Goal: Task Accomplishment & Management: Manage account settings

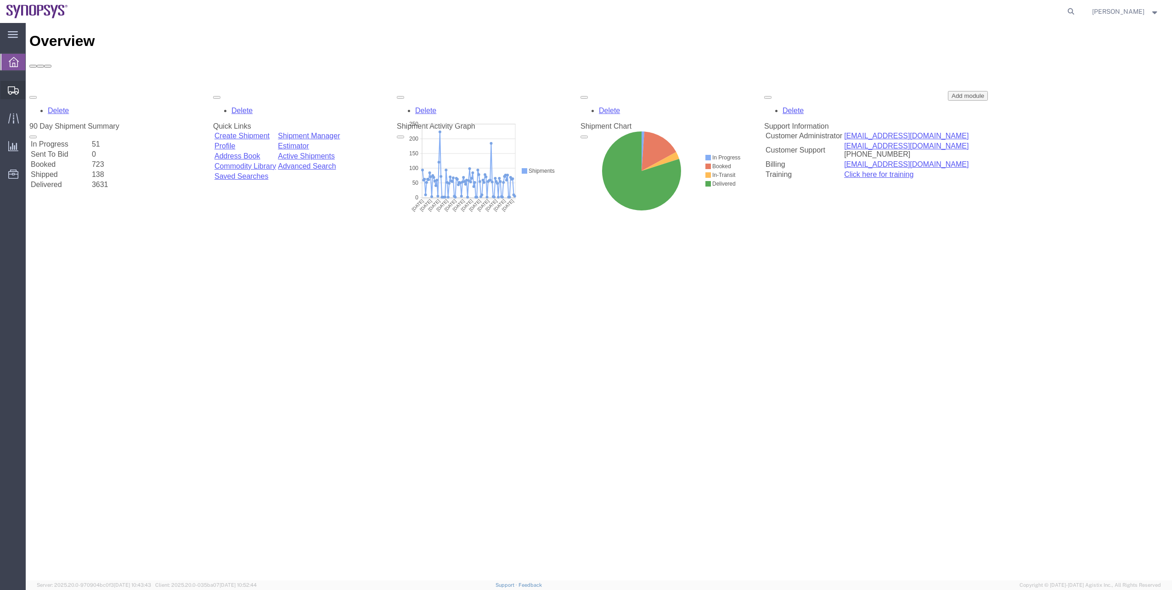
click at [0, 0] on span "Shipment Manager" at bounding box center [0, 0] width 0 height 0
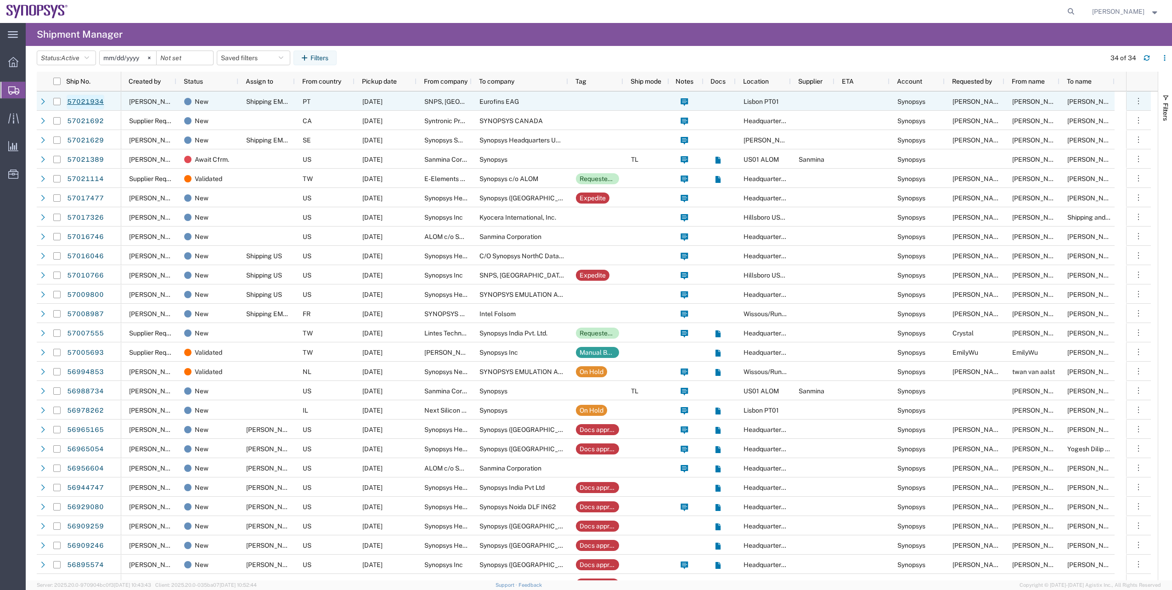
click at [96, 102] on link "57021934" at bounding box center [86, 102] width 38 height 15
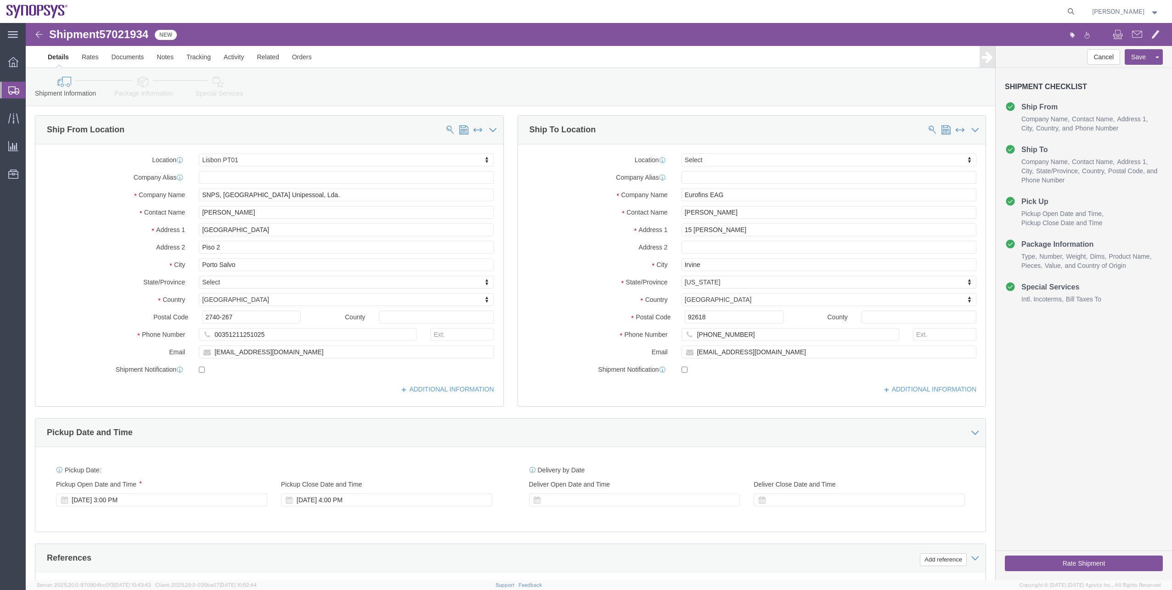
select select "63152"
select select
click link "Package Information"
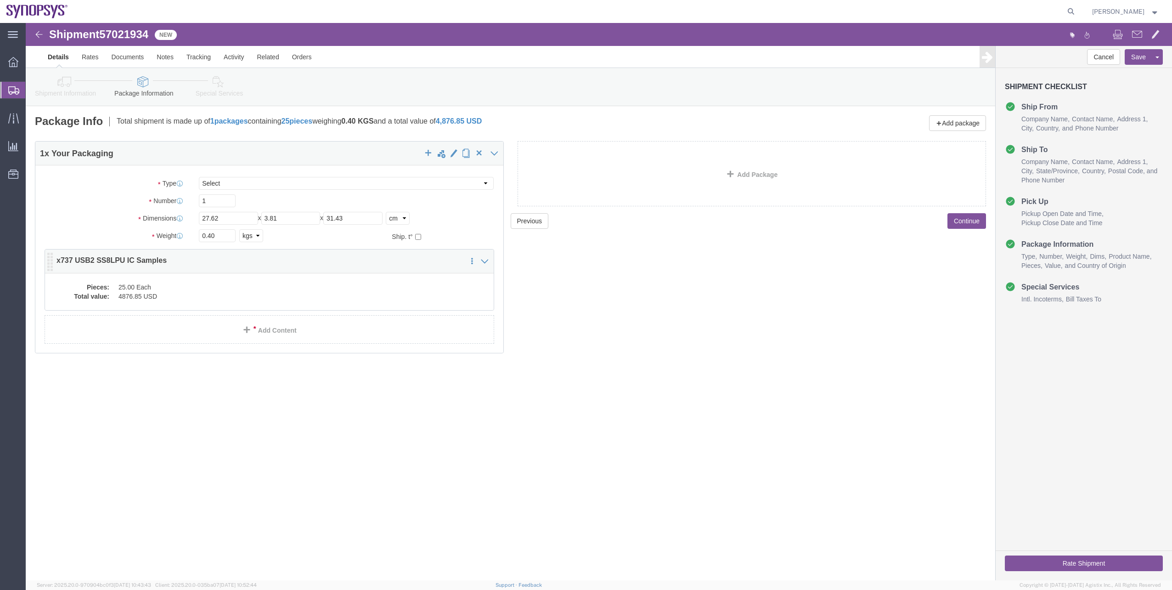
click dd "25.00 Each"
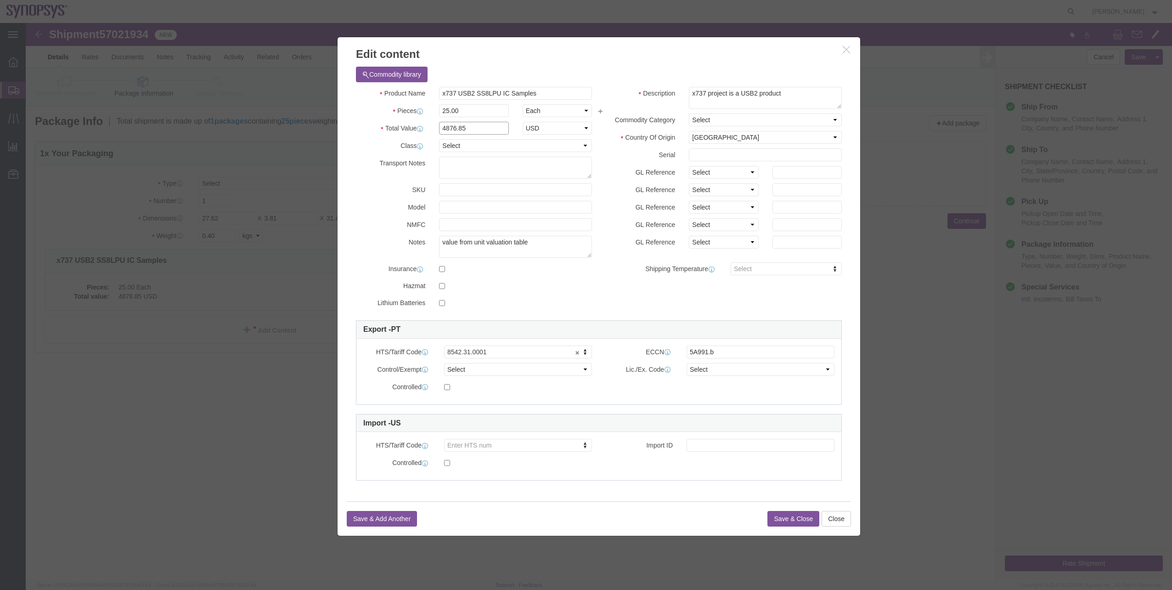
click input "4876.85"
drag, startPoint x: 448, startPoint y: 107, endPoint x: 434, endPoint y: 104, distance: 14.1
click input "4876.85"
type input "4876.75"
click select "Select ATF BIS DEA EPA FDA FTR ITAR OFAC Other (OPA)"
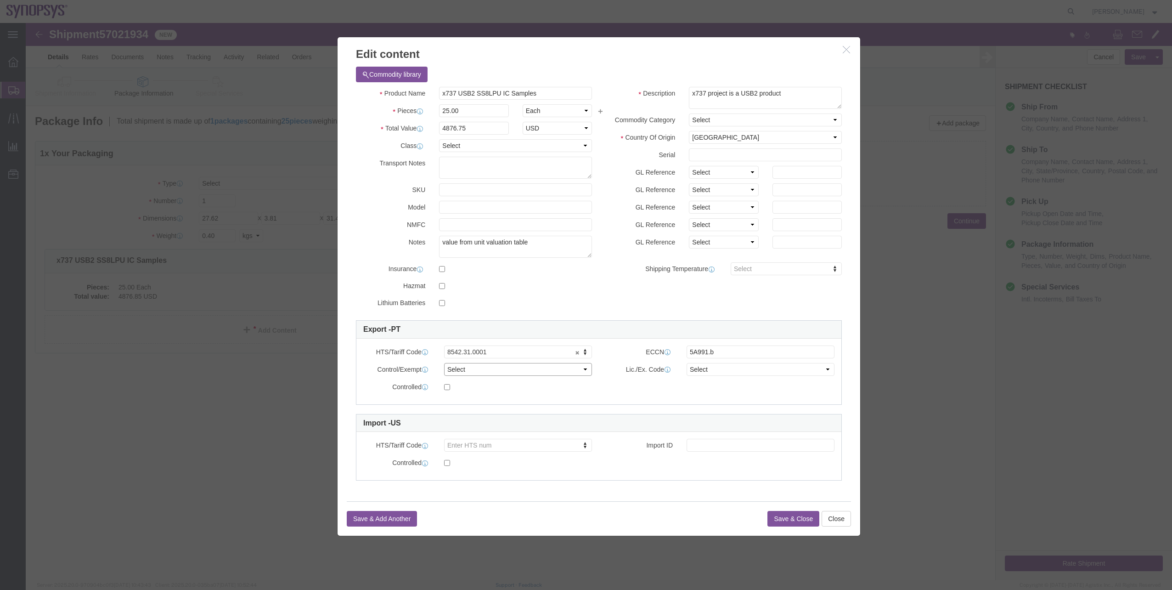
select select "BIS"
click select "Select ATF BIS DEA EPA FDA FTR ITAR OFAC Other (OPA)"
click select "Select AGR-Agricultural APP-Computers APR-Additional Permissive Exports AVS-Air…"
select select "NLR"
click select "Select AGR-Agricultural APP-Computers APR-Additional Permissive Exports AVS-Air…"
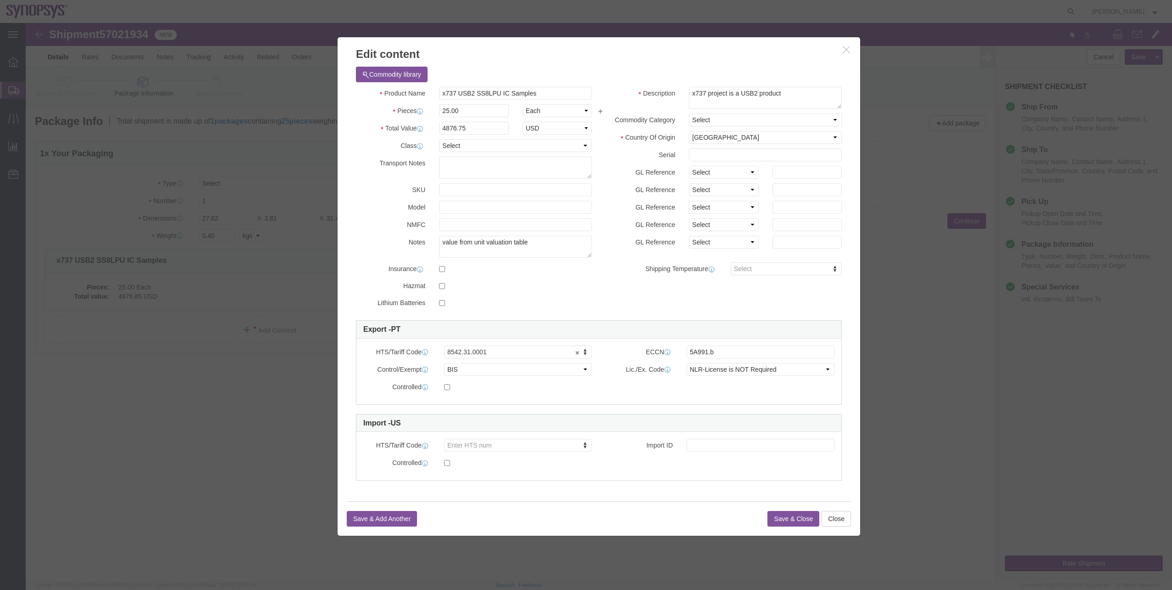
click button "Save & Close"
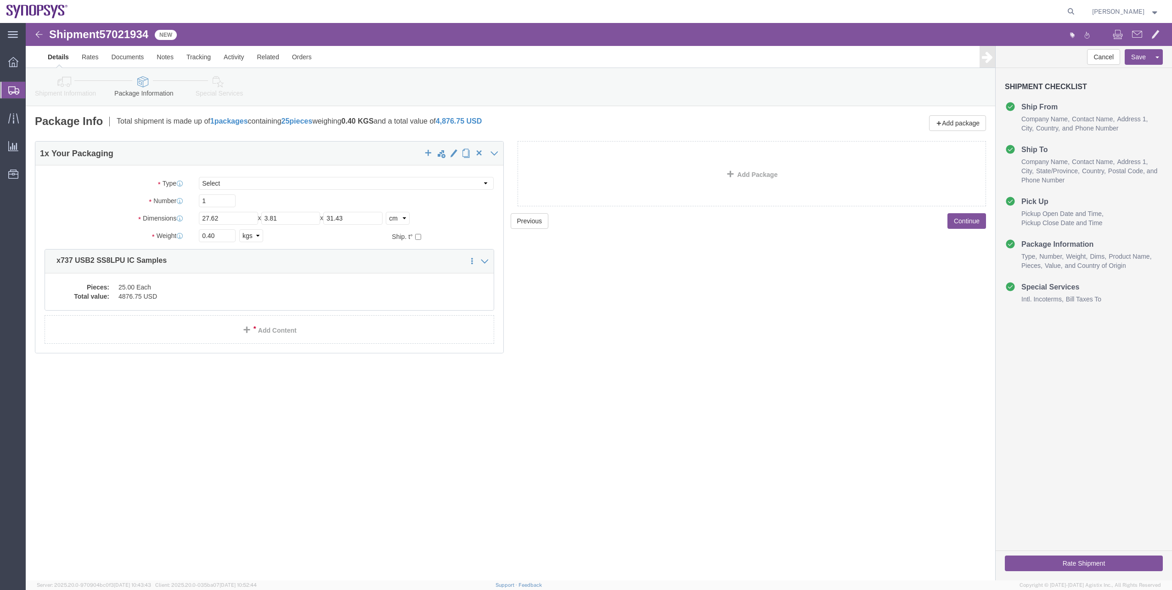
click link "Special Services"
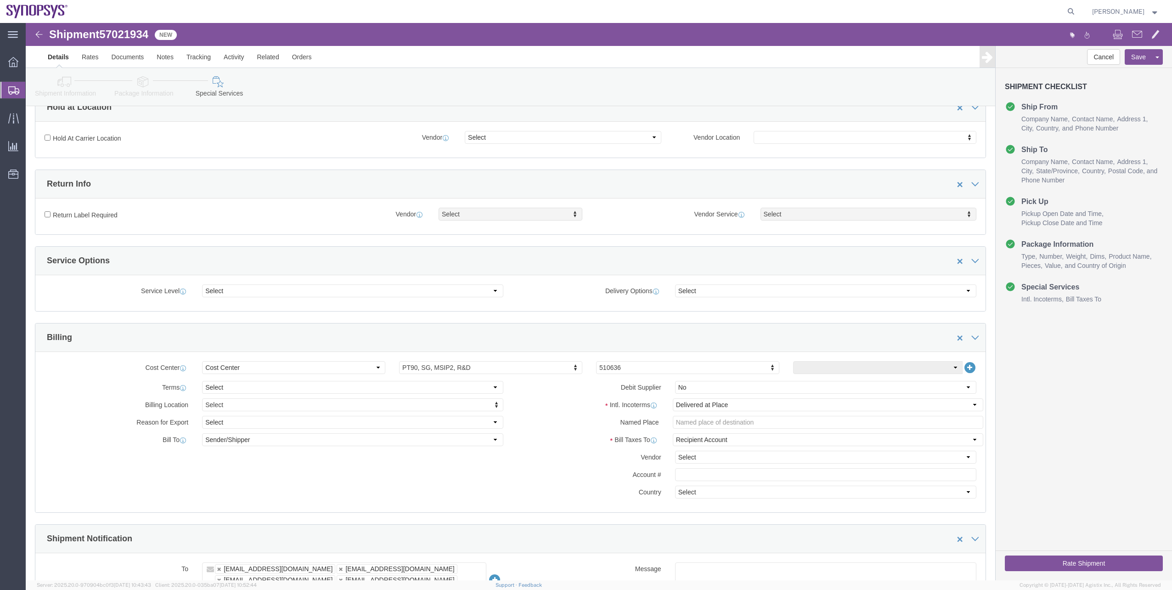
scroll to position [276, 0]
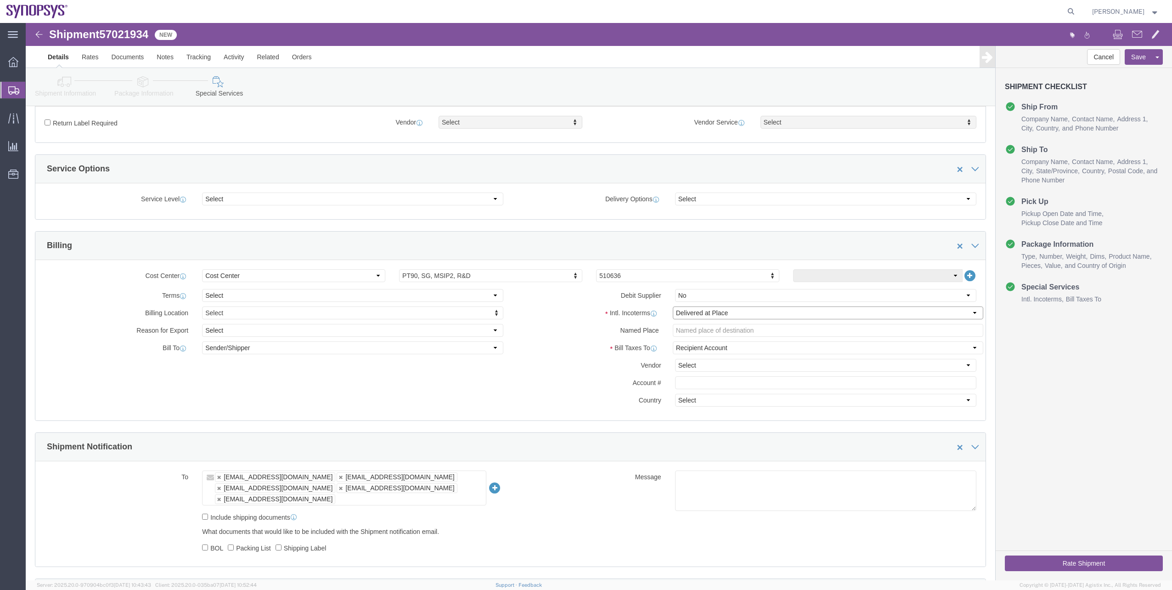
click select "Select Carriage Insurance Paid Carriage Paid To Cost and Freight Cost Insurance…"
select select "DDP"
click select "Select Carriage Insurance Paid Carriage Paid To Cost and Freight Cost Insurance…"
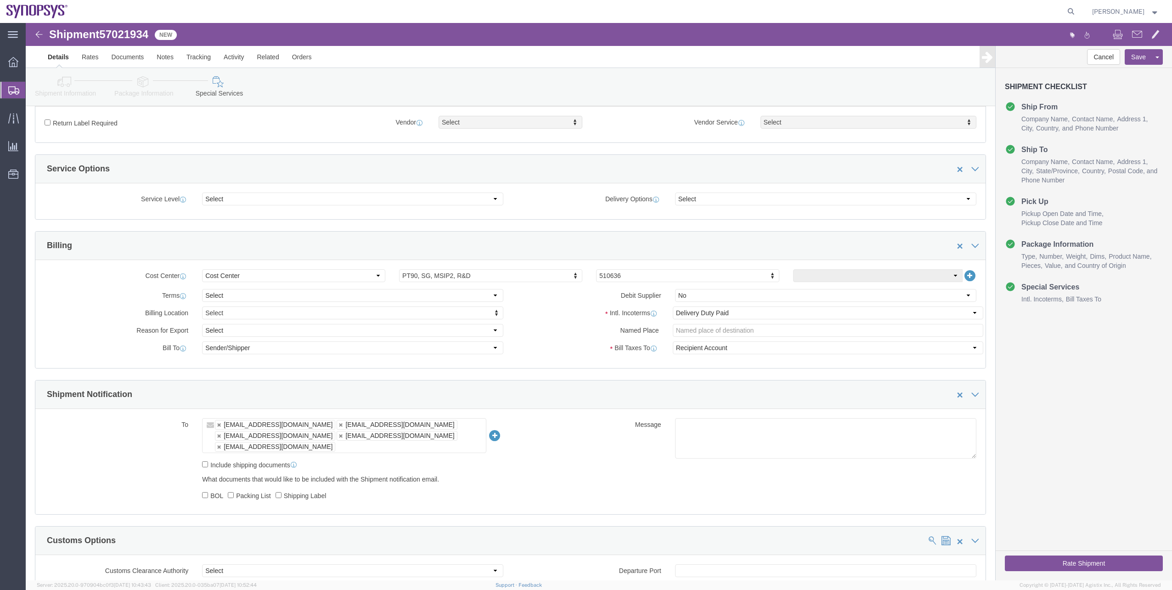
click icon
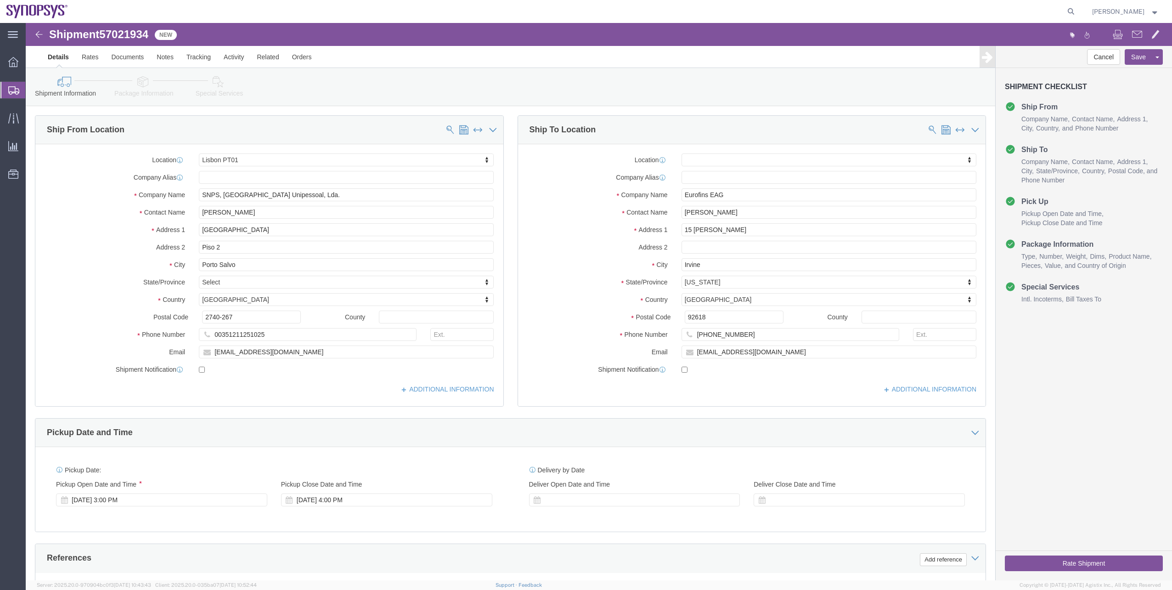
click icon
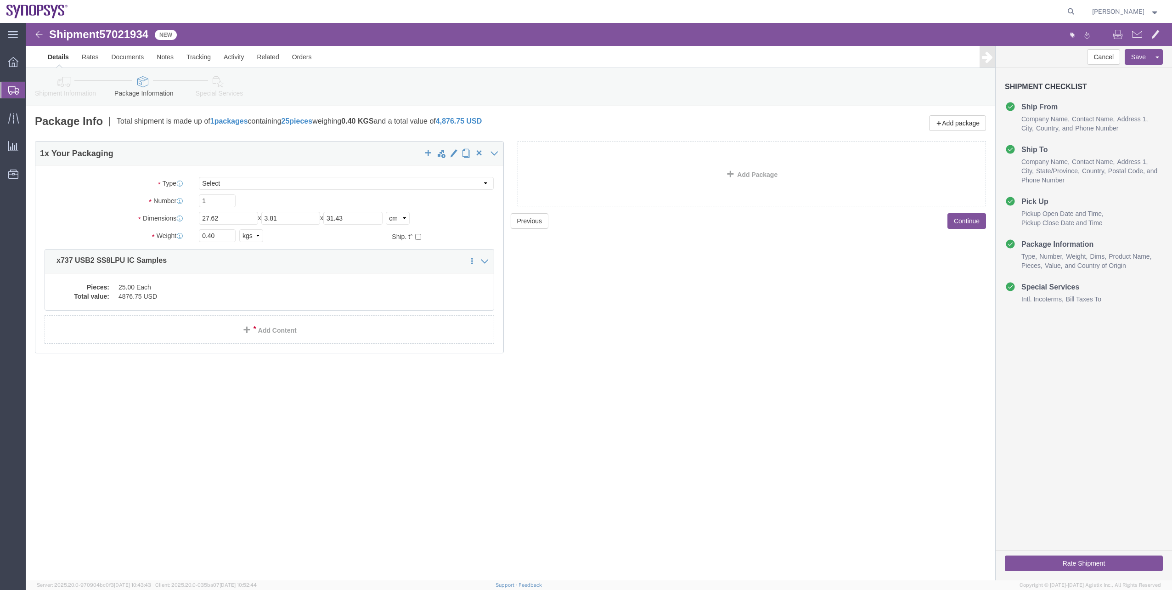
click link "Shipment Information"
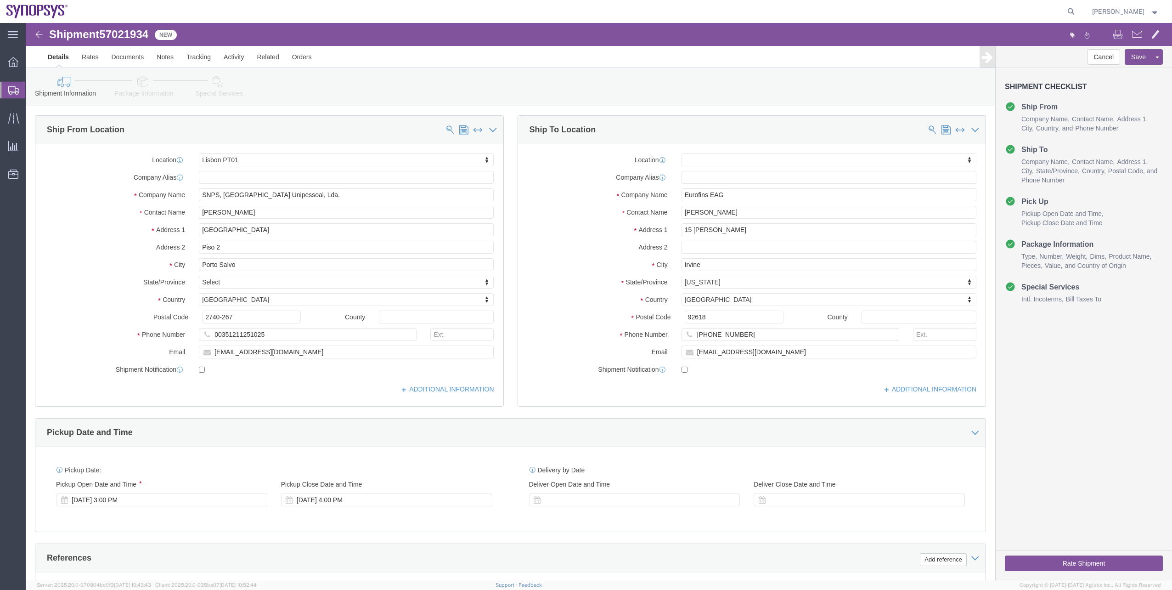
click icon
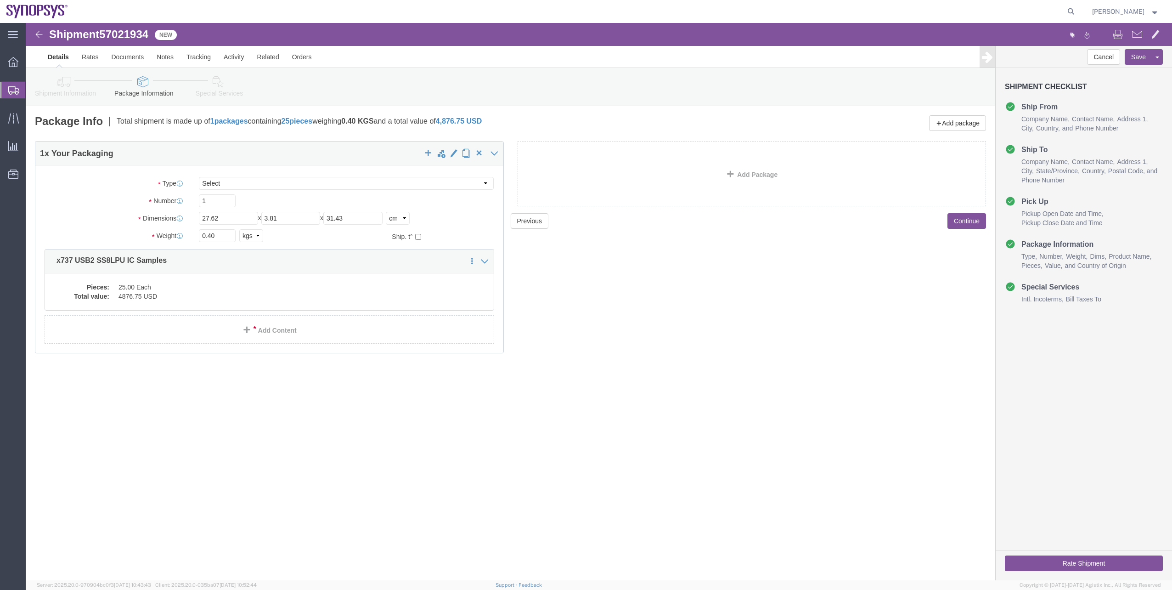
click icon
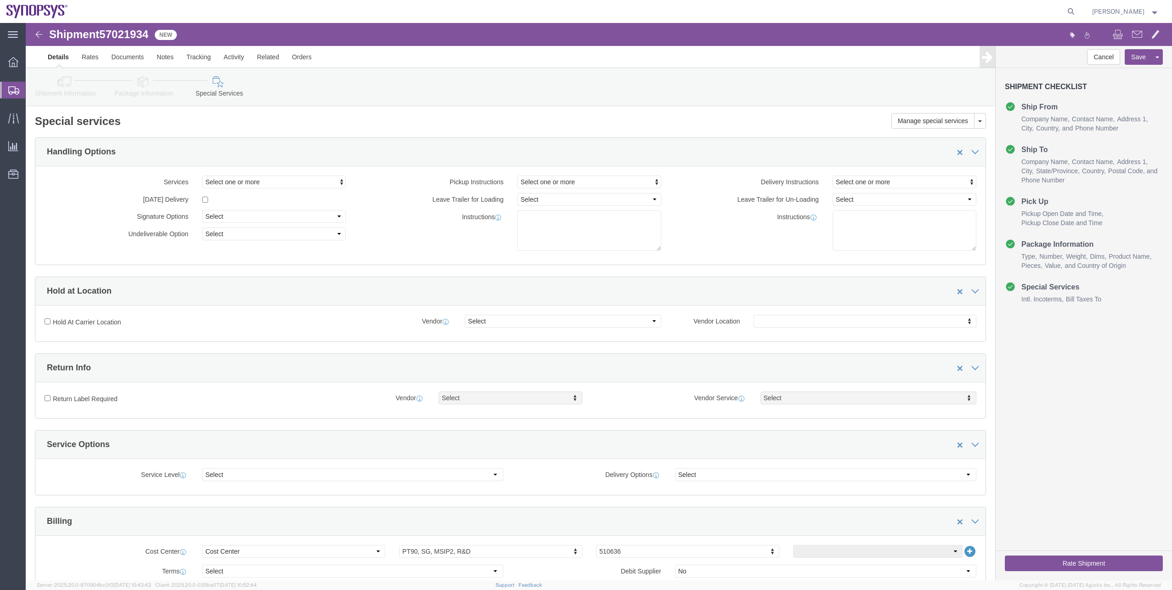
click link "Shipment Information"
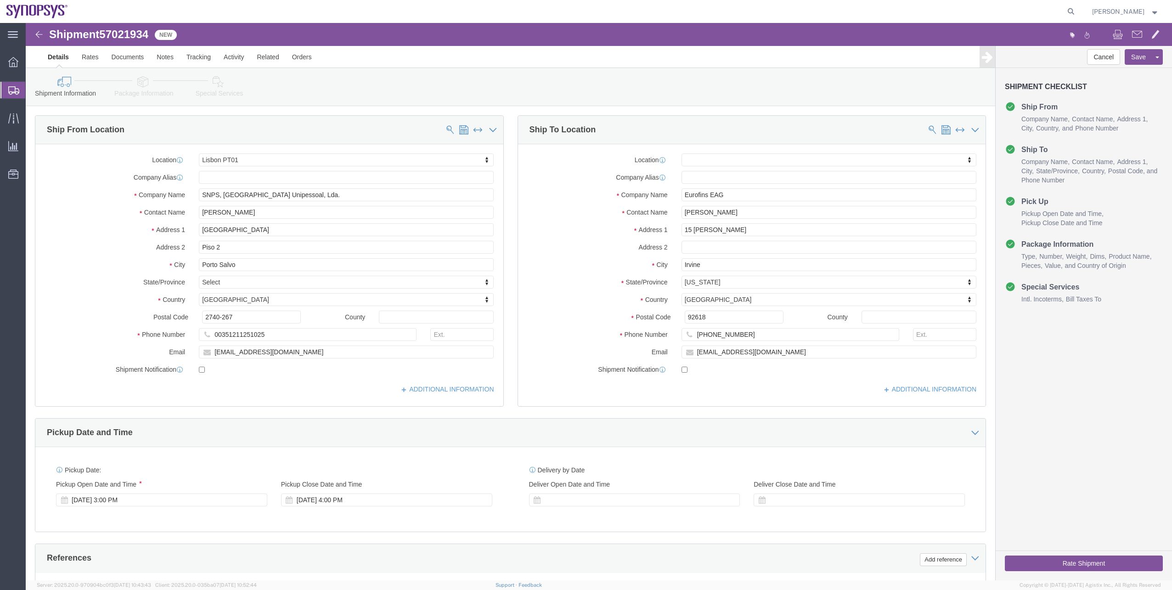
click link "Package Information"
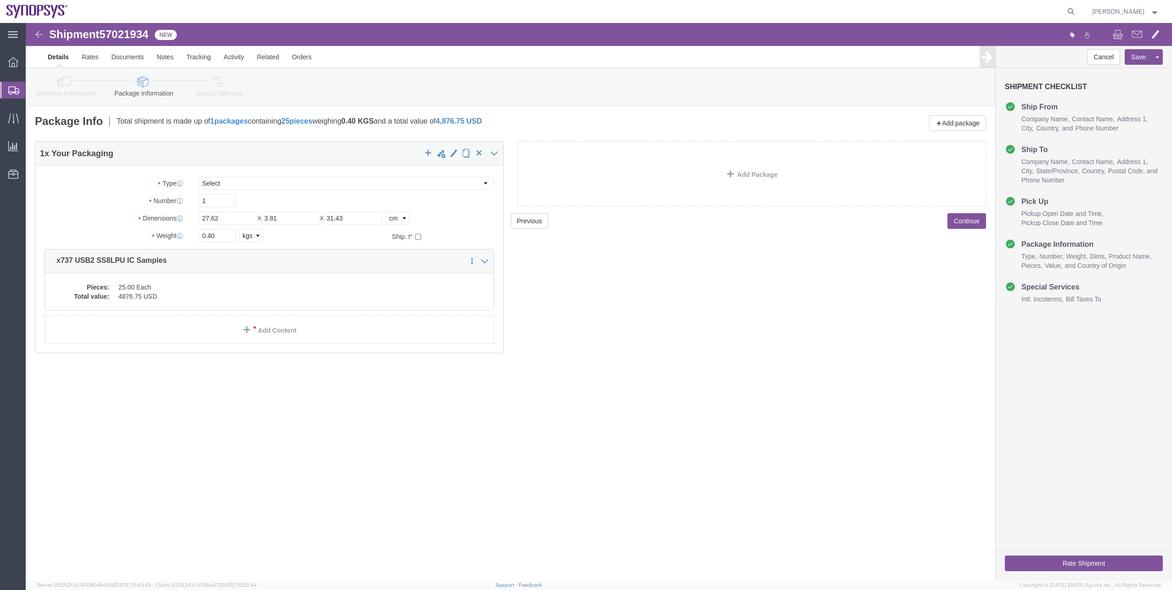
click link "Shipment Information"
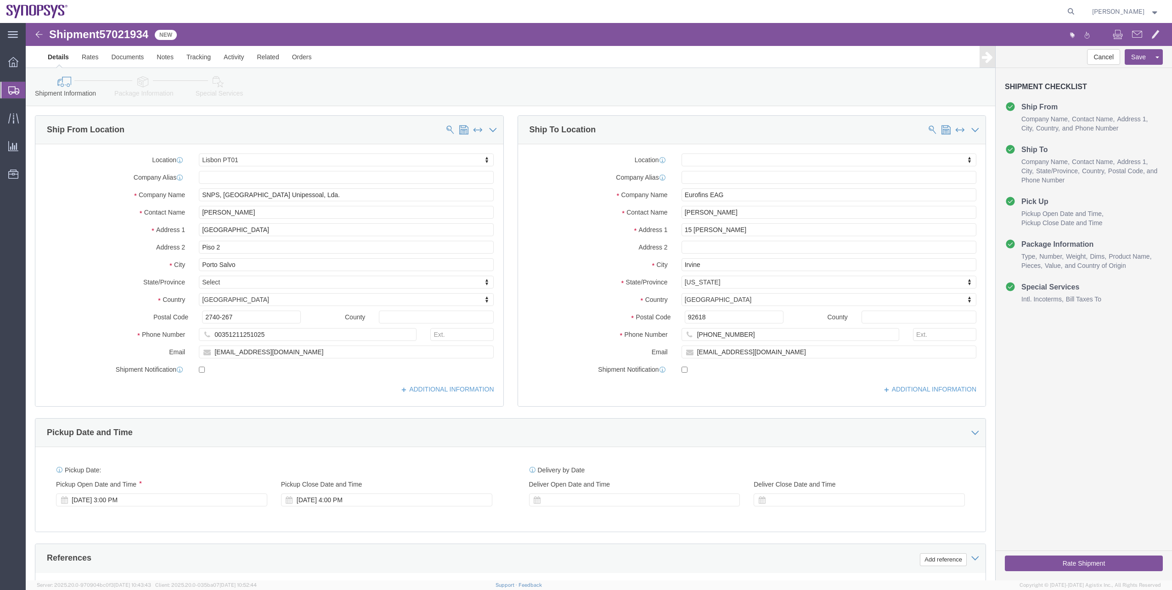
click link "Package Information"
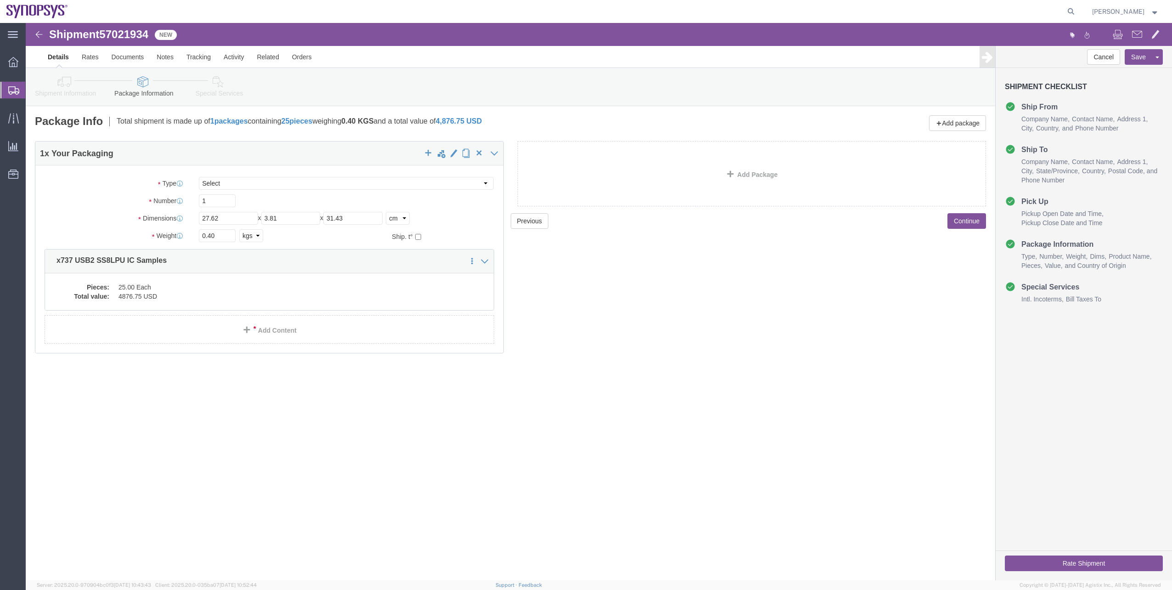
click link "Shipment Information"
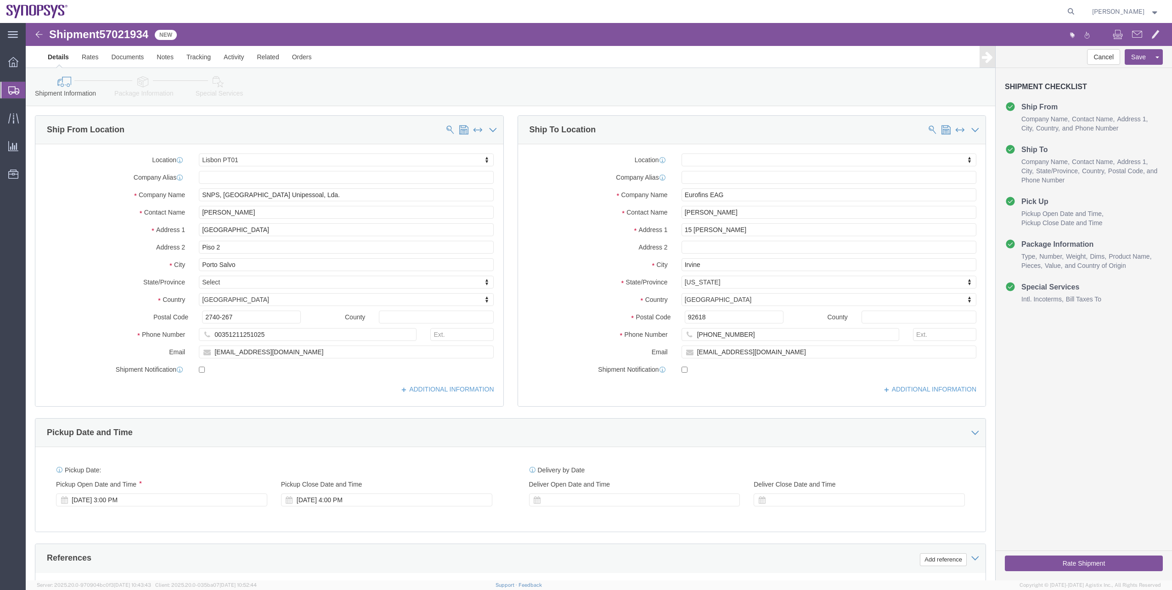
click link "Special Services"
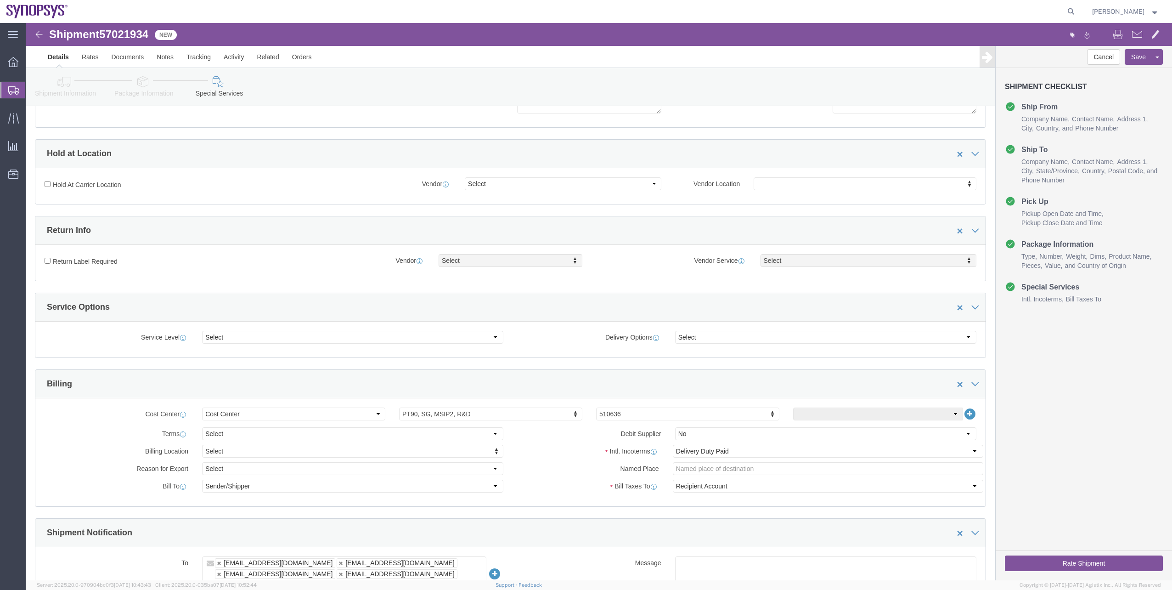
scroll to position [138, 0]
click link "Shipment Information"
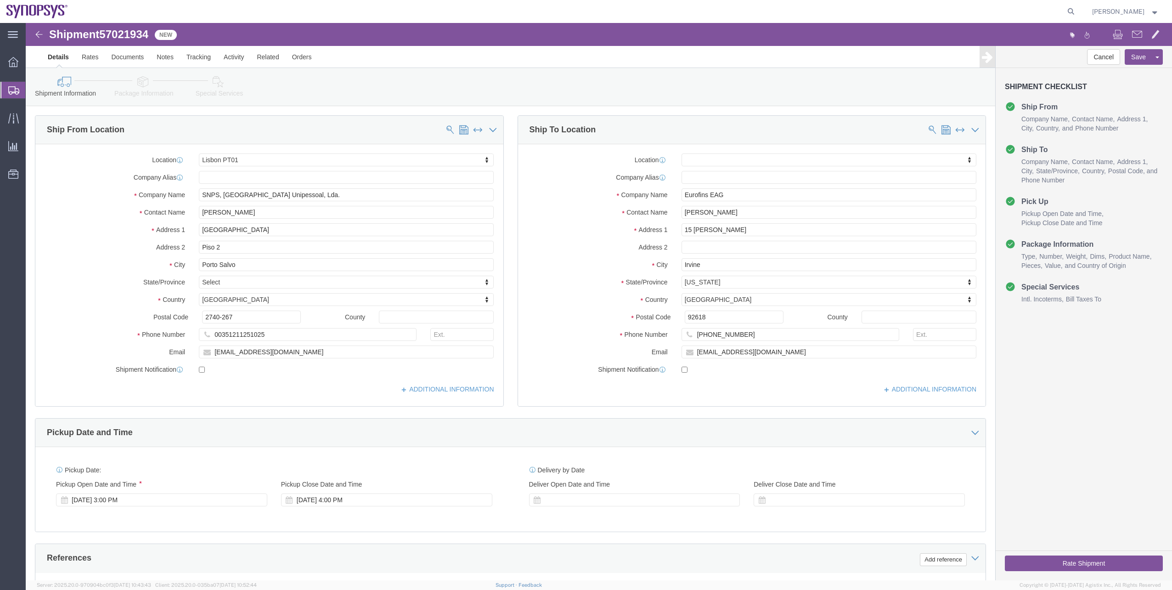
click link "Package Information"
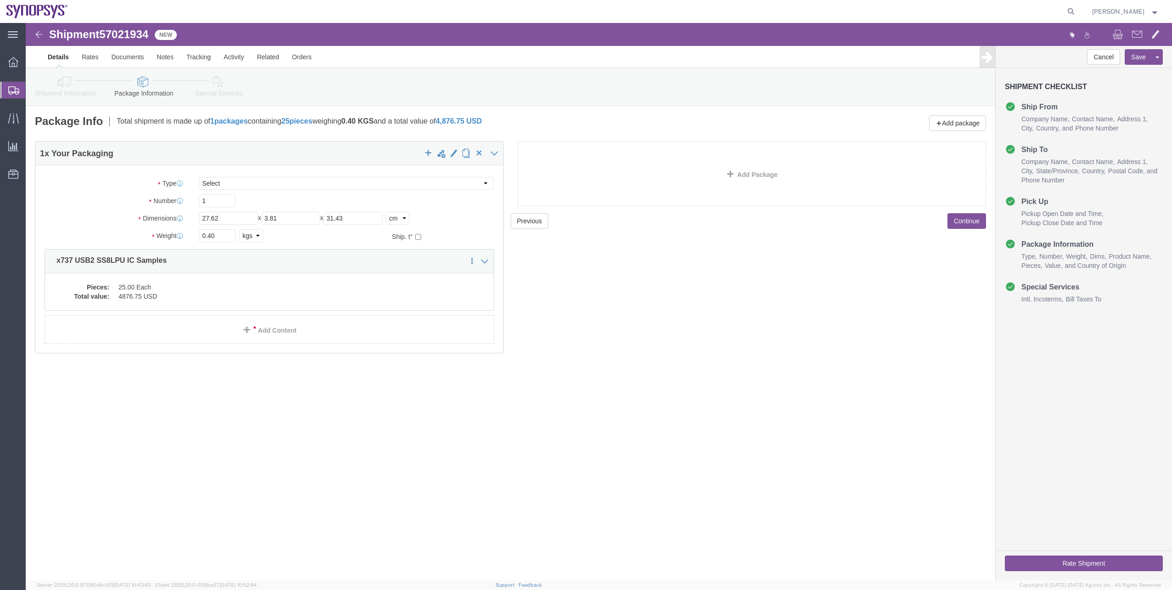
click icon
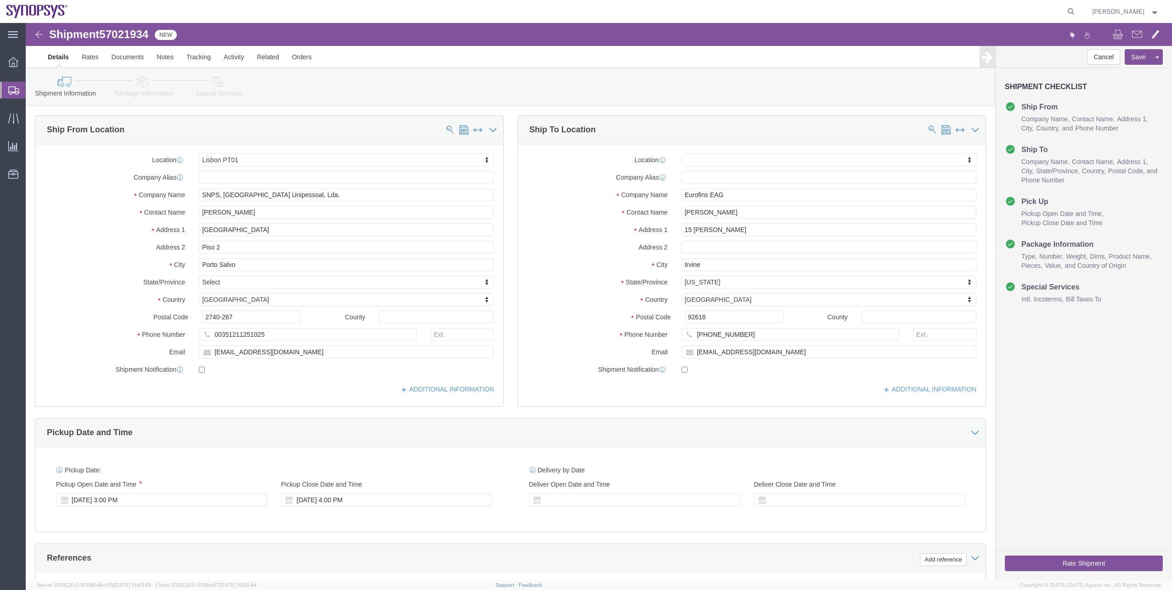
click icon
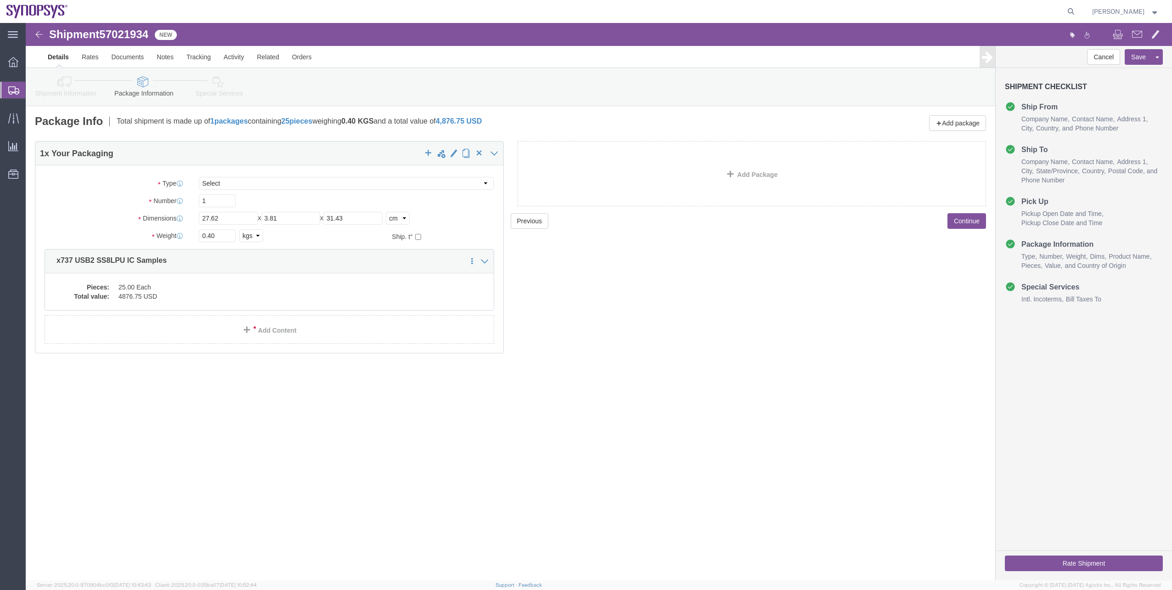
click icon
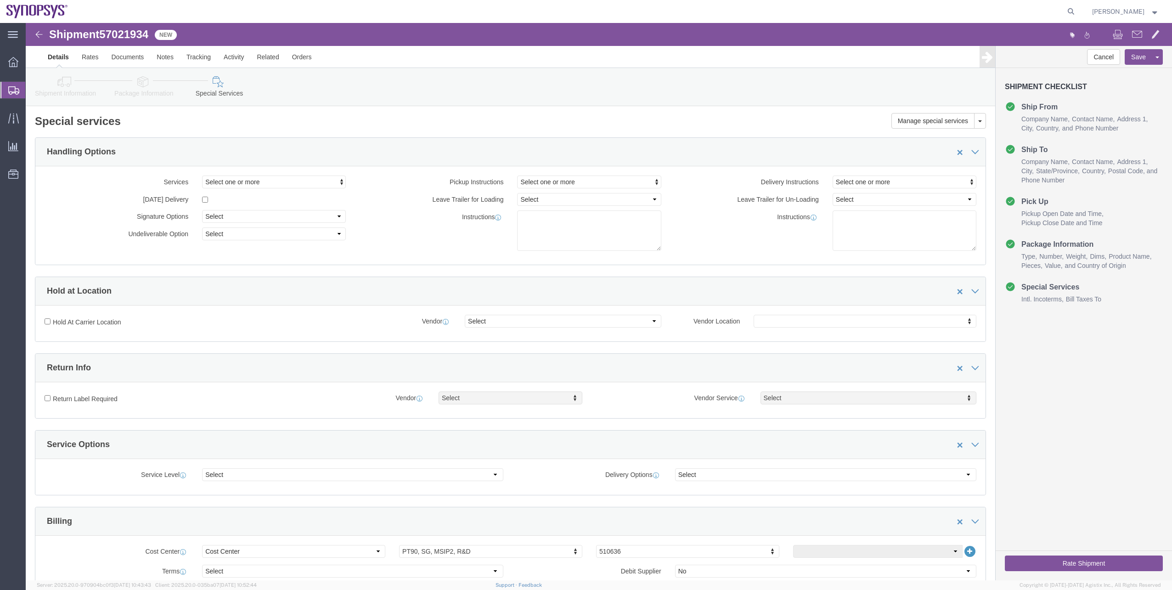
click div "Shipment Information Package Information Special Services"
click link "Package Information"
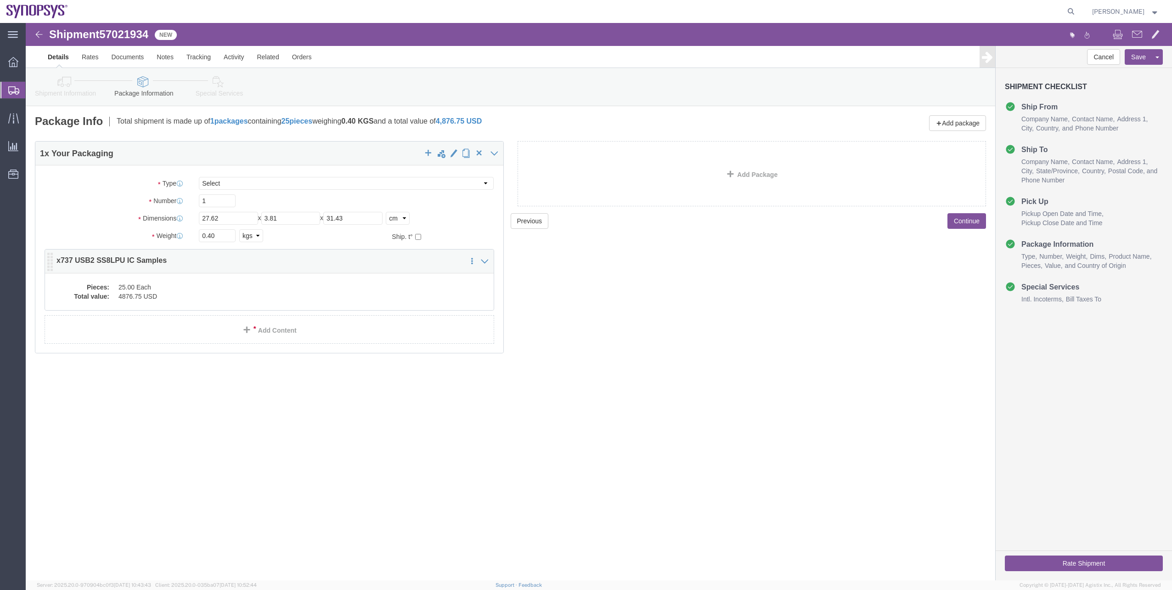
click div "Pieces: 25.00 Each Total value: 4876.75 USD"
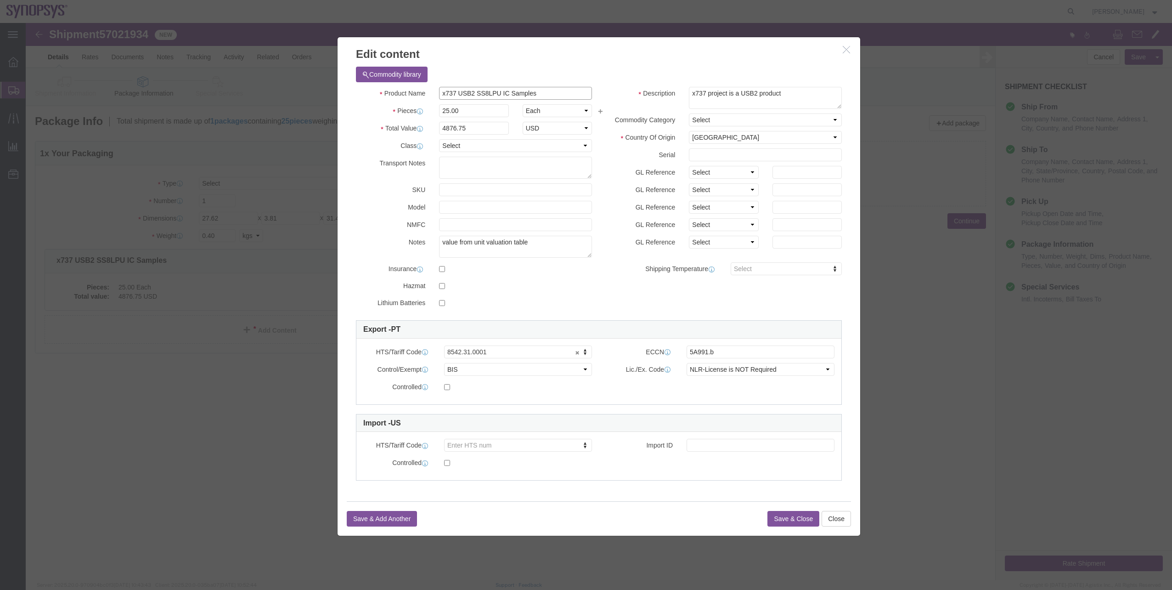
drag, startPoint x: 527, startPoint y: 70, endPoint x: 478, endPoint y: 72, distance: 48.7
click input "x737 USB2 SS8LPU IC Samples"
paste input "ntegrated Circuit Sample (US HTS: 8542.39.0000)"
drag, startPoint x: 518, startPoint y: 69, endPoint x: 347, endPoint y: 80, distance: 170.8
click div "Product Name x737 USB2 SS8LPU Integrated Circuit Sample (US HTS: 8542.39.0000) …"
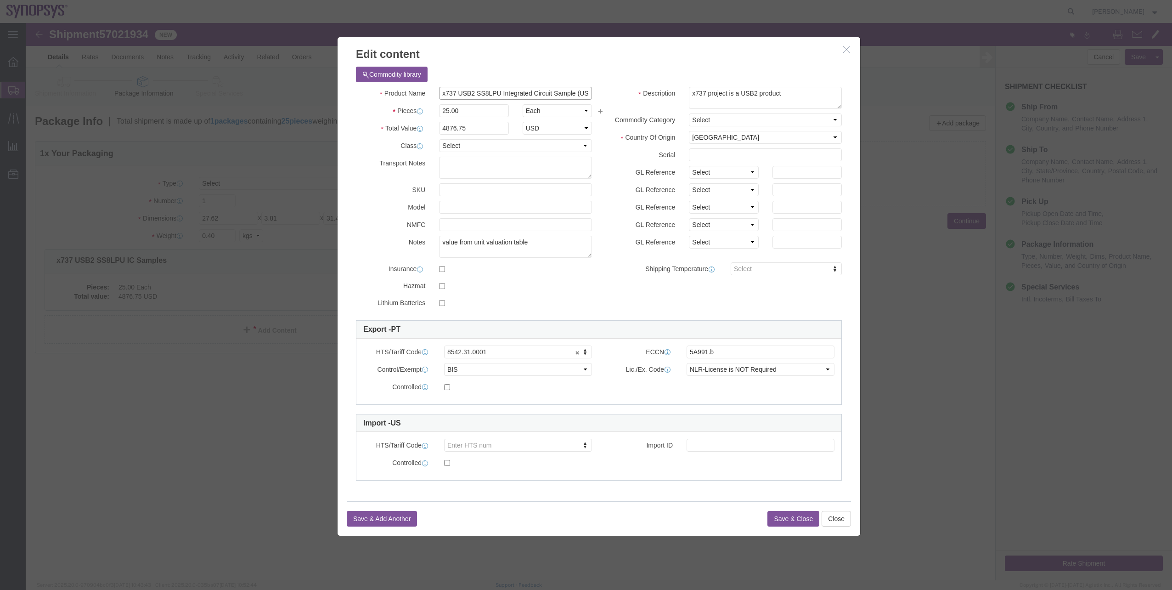
type input "x737 USB2 SS8LPU Integrated Circuit Sample (US HTS: 8542.39.0000)"
click div "Save & Add Another Save & Close Close"
click button "Save & Close"
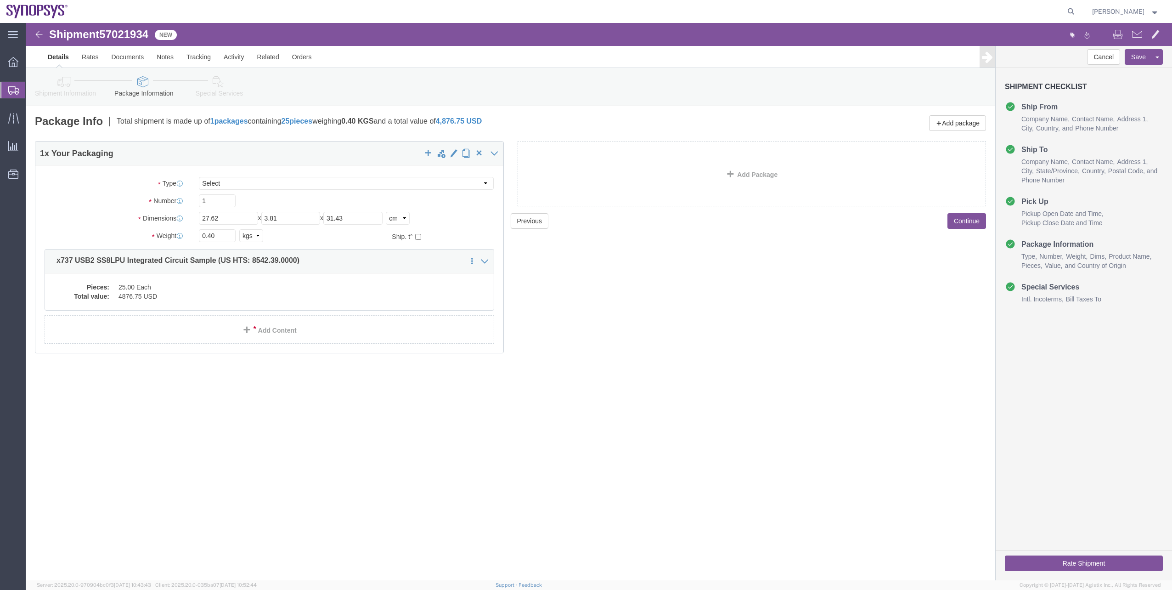
click button "Rate Shipment"
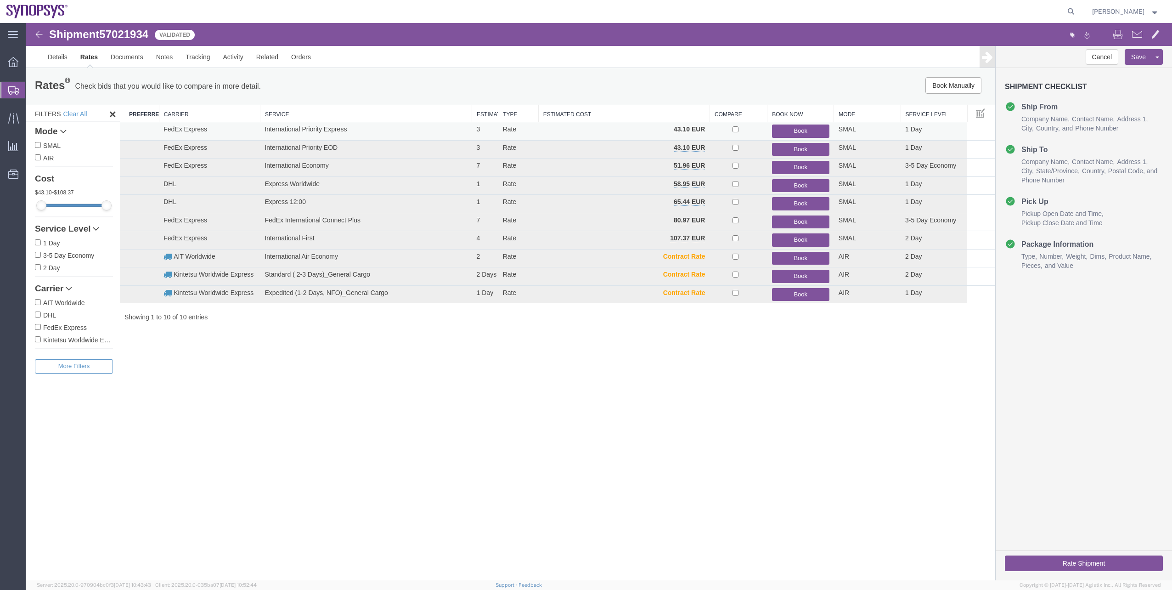
click at [798, 131] on button "Book" at bounding box center [800, 130] width 57 height 13
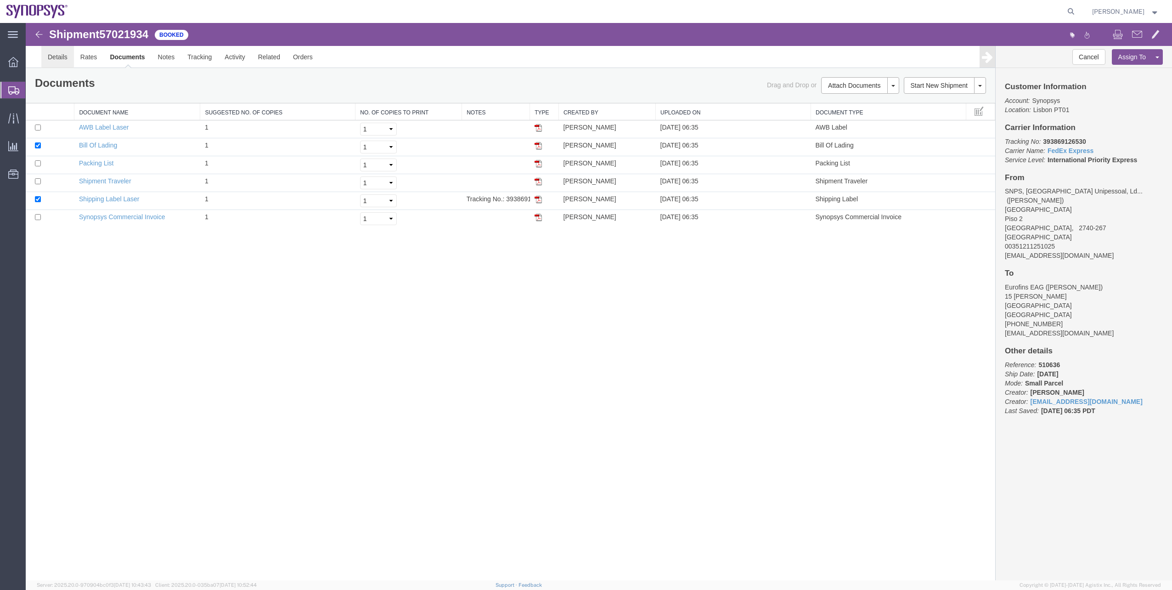
drag, startPoint x: 71, startPoint y: 58, endPoint x: 70, endPoint y: 62, distance: 4.7
click at [71, 58] on link "Details" at bounding box center [57, 57] width 33 height 22
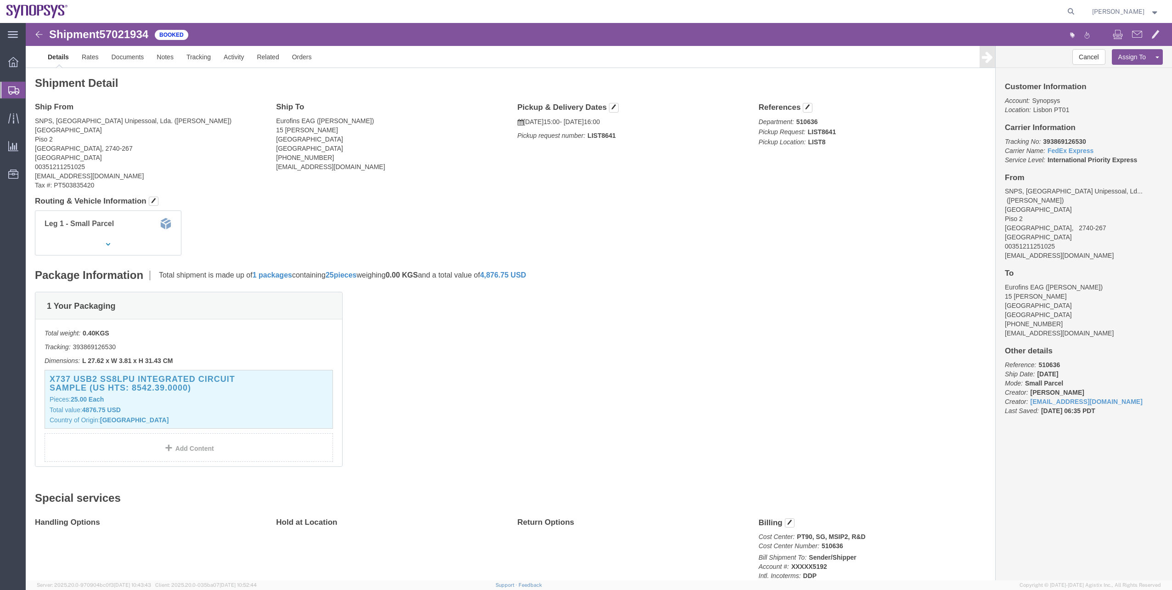
click at [0, 0] on span "Shipment Manager" at bounding box center [0, 0] width 0 height 0
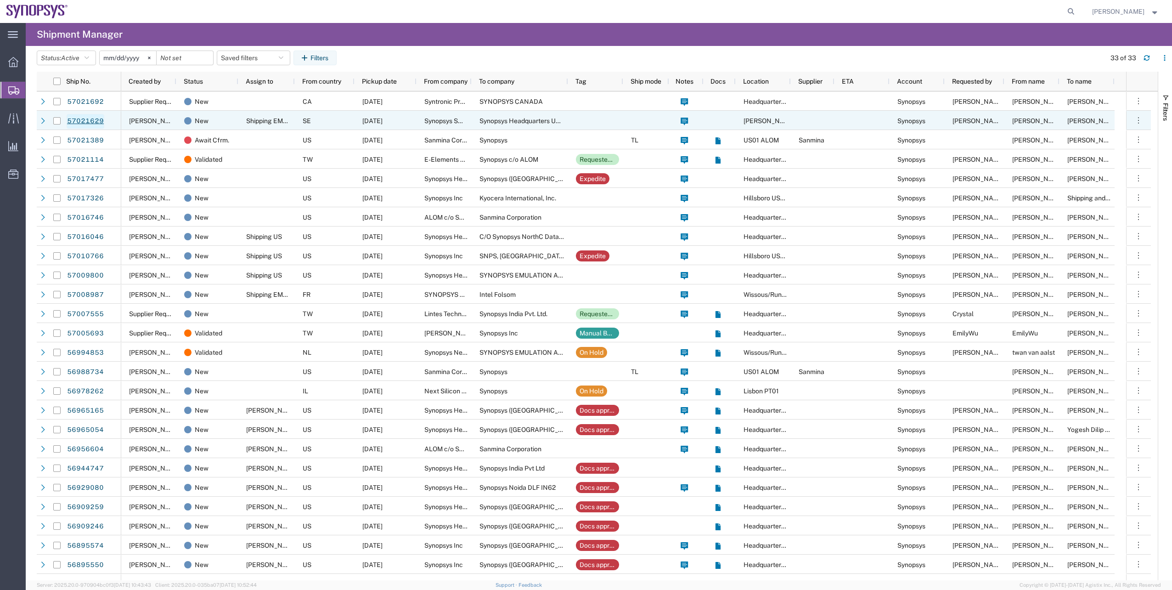
click at [93, 120] on link "57021629" at bounding box center [86, 121] width 38 height 15
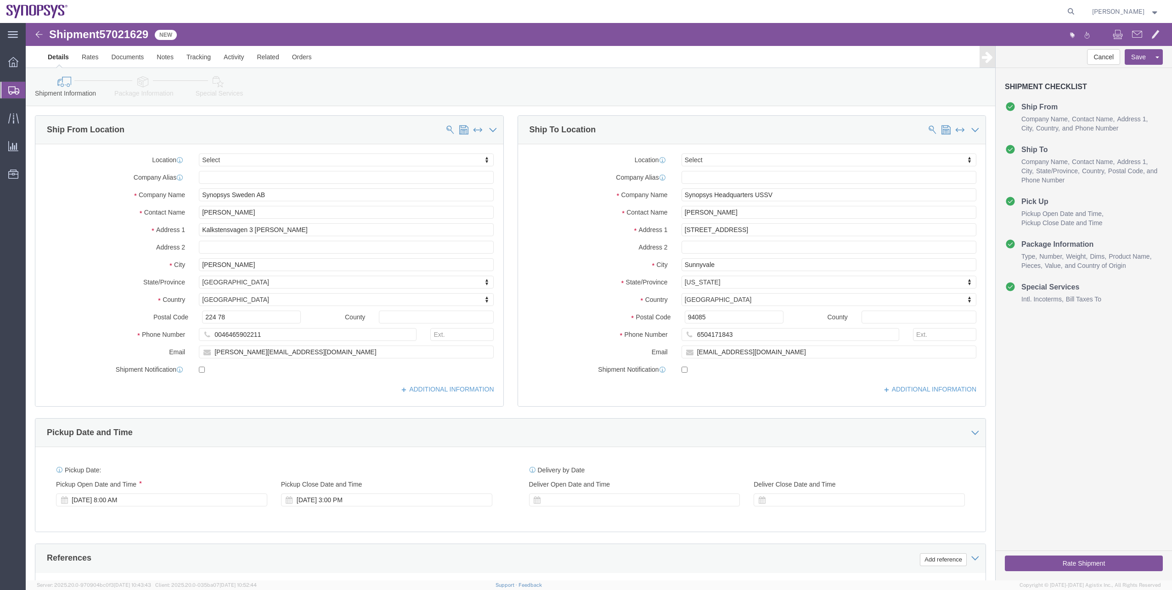
select select
drag, startPoint x: 759, startPoint y: 175, endPoint x: 685, endPoint y: 171, distance: 73.6
click input "Synopsys Headquarters USSV"
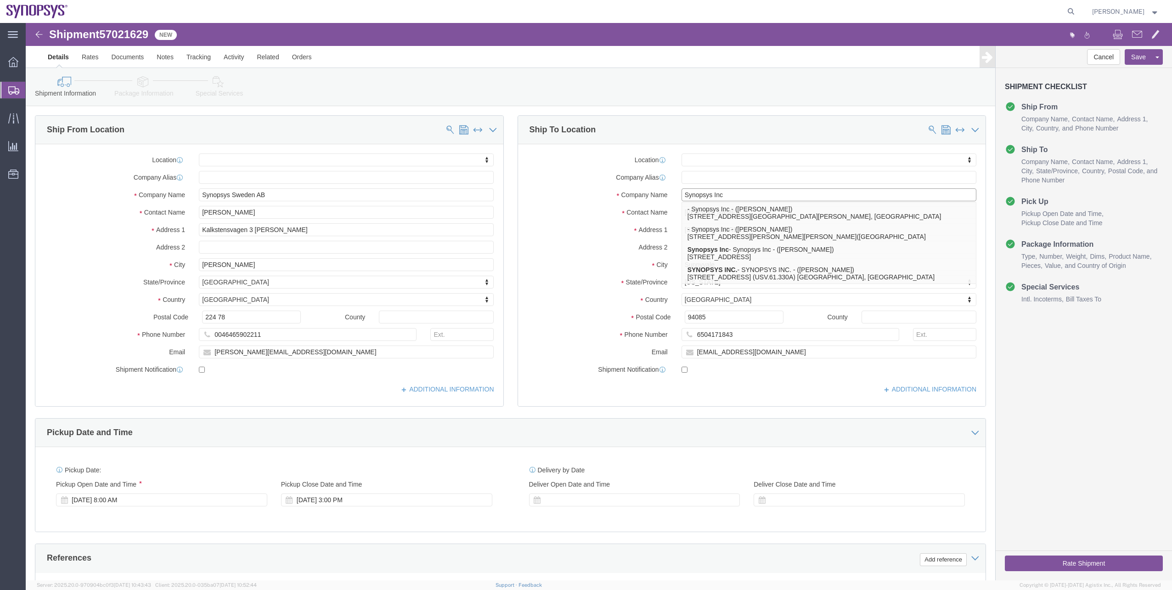
type input "Synopsys Inc"
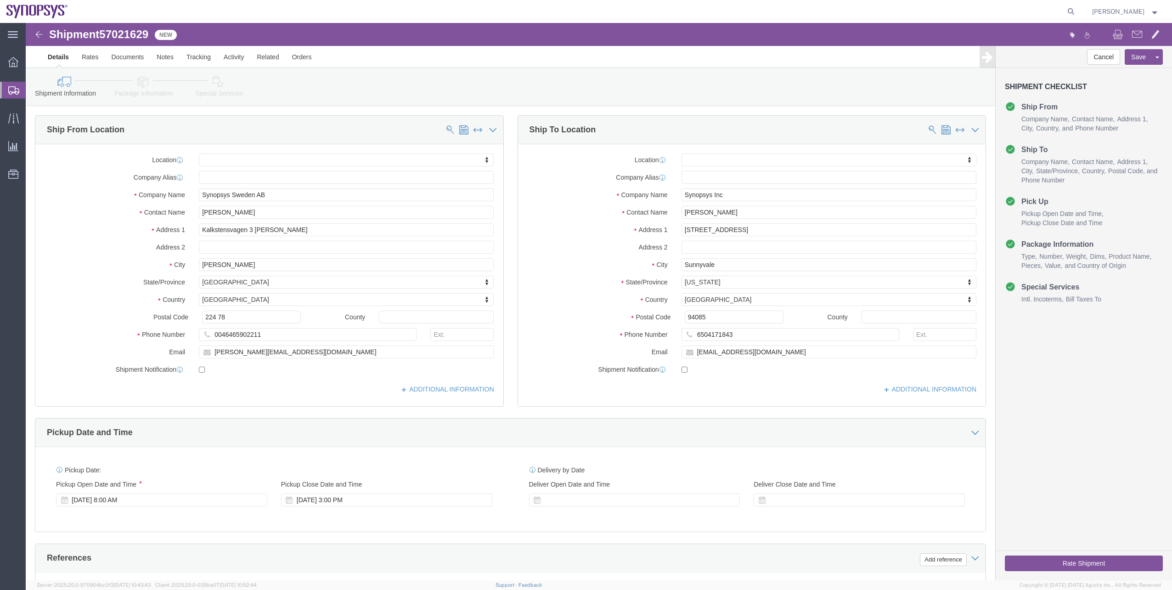
click icon
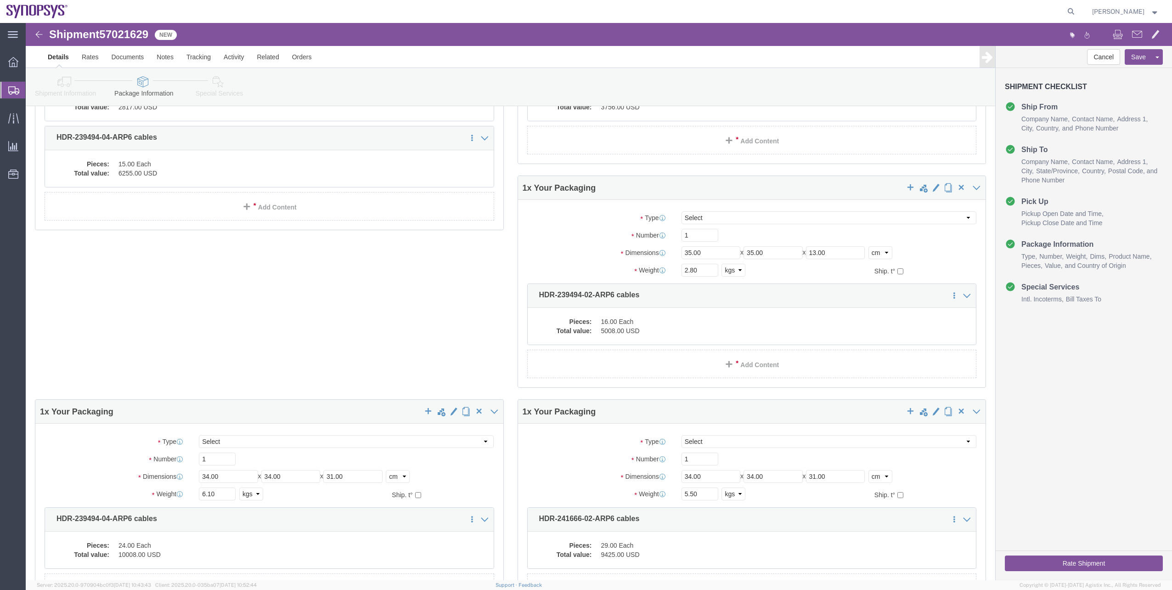
scroll to position [96, 0]
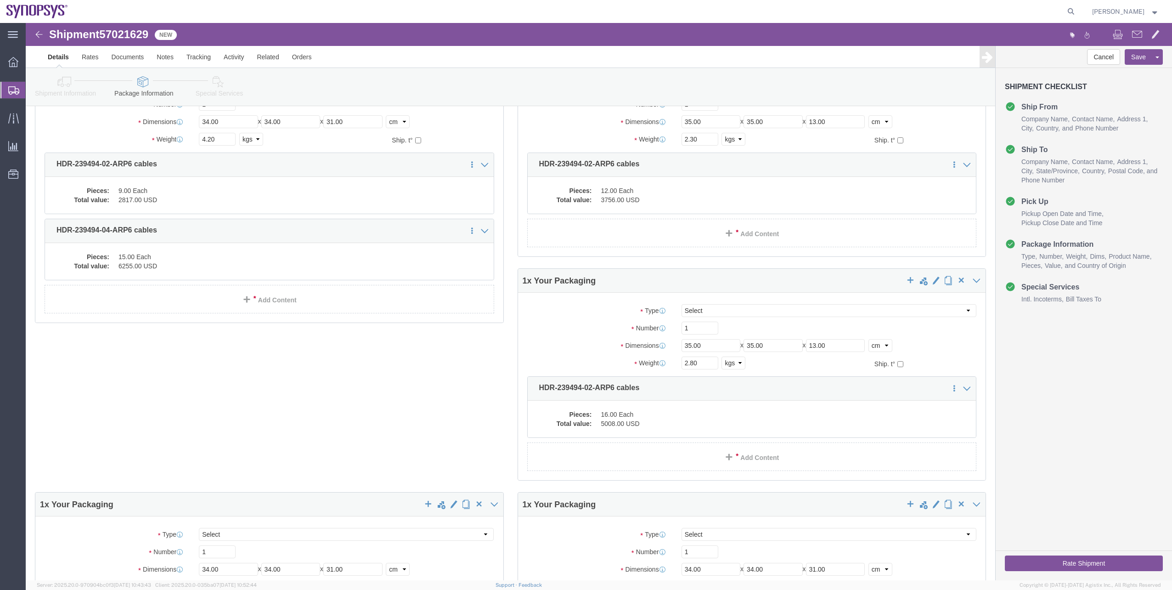
click icon
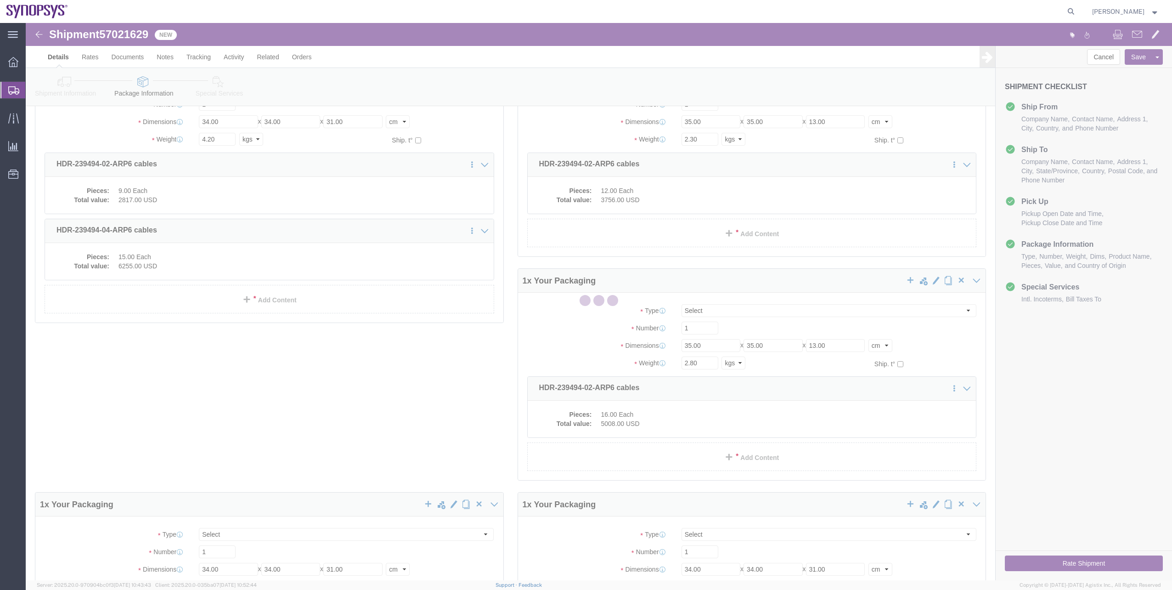
select select
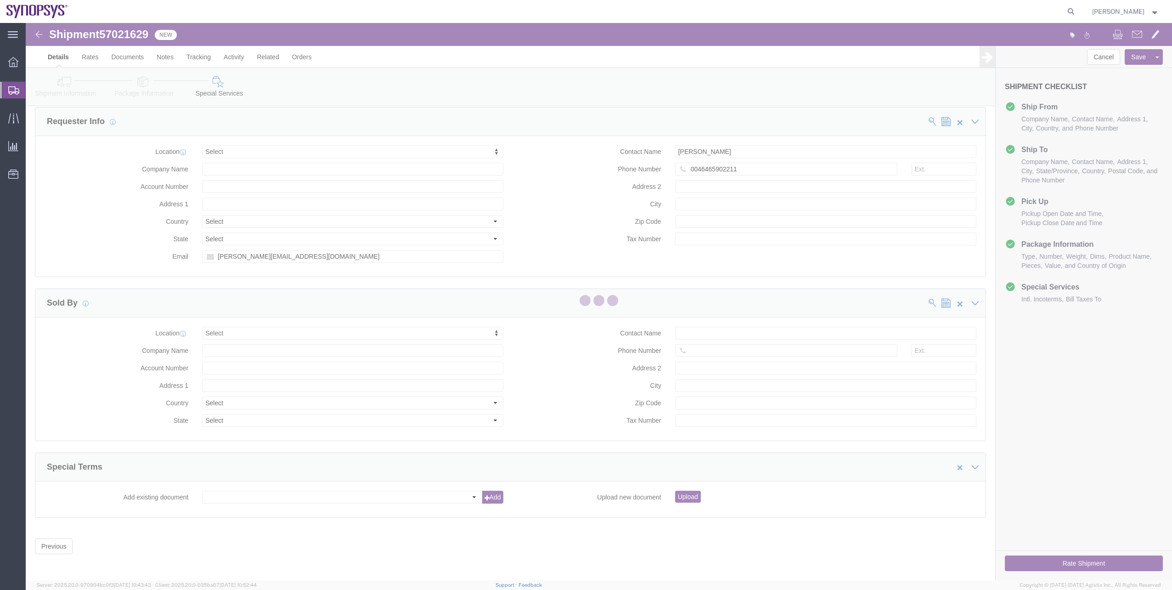
select select "COSTCENTER"
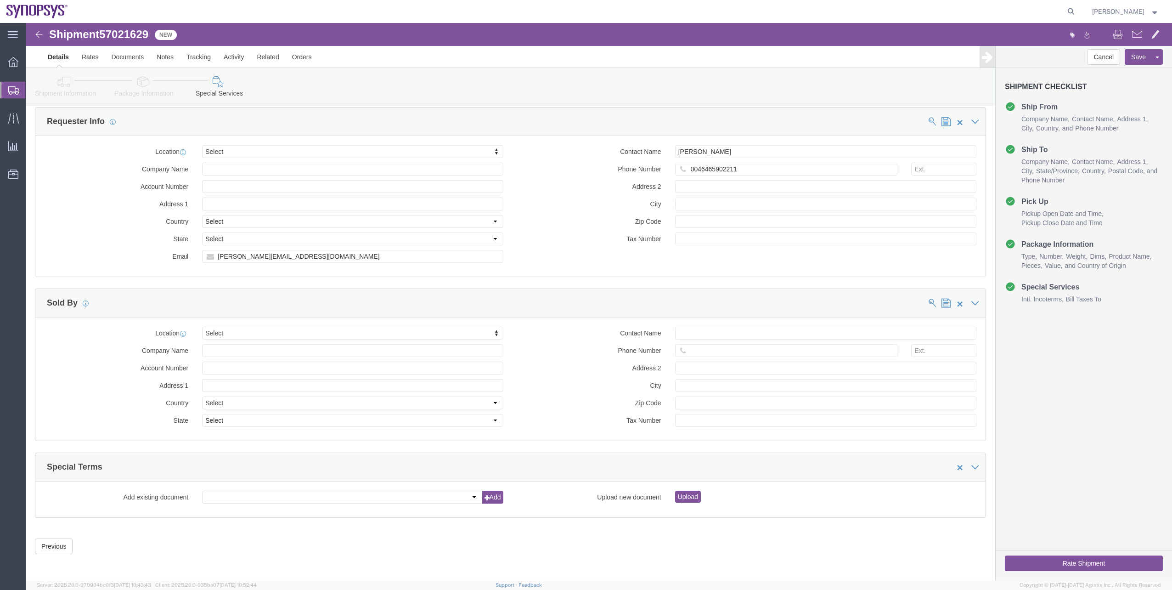
click link "Package Information"
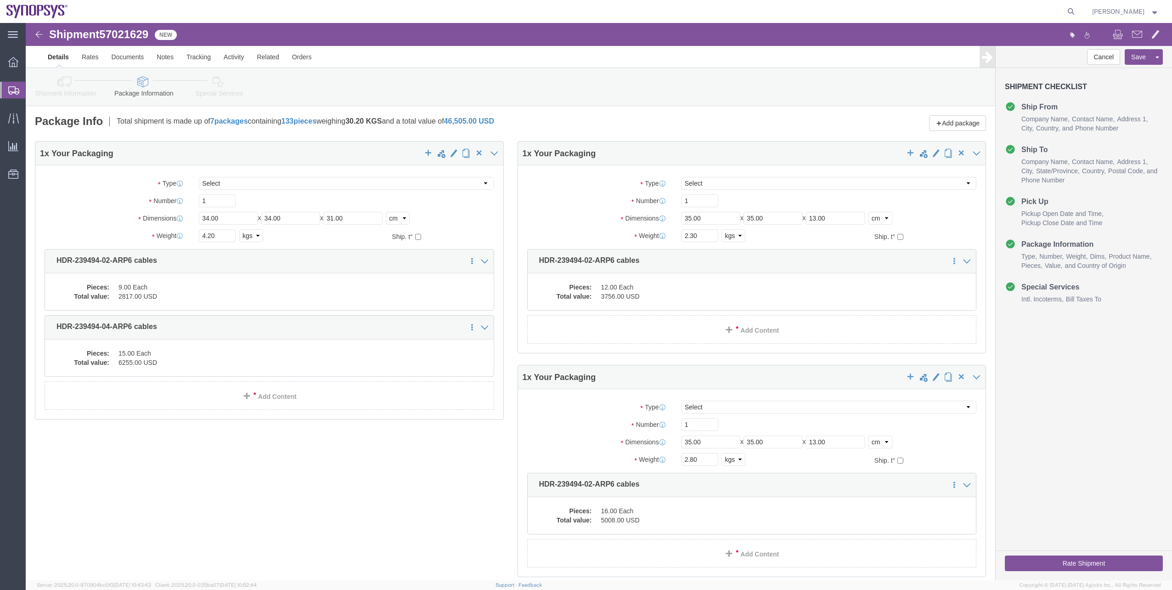
click span "57021629"
copy span "57021629"
click at [0, 0] on link "Shipment Manager" at bounding box center [0, 0] width 0 height 0
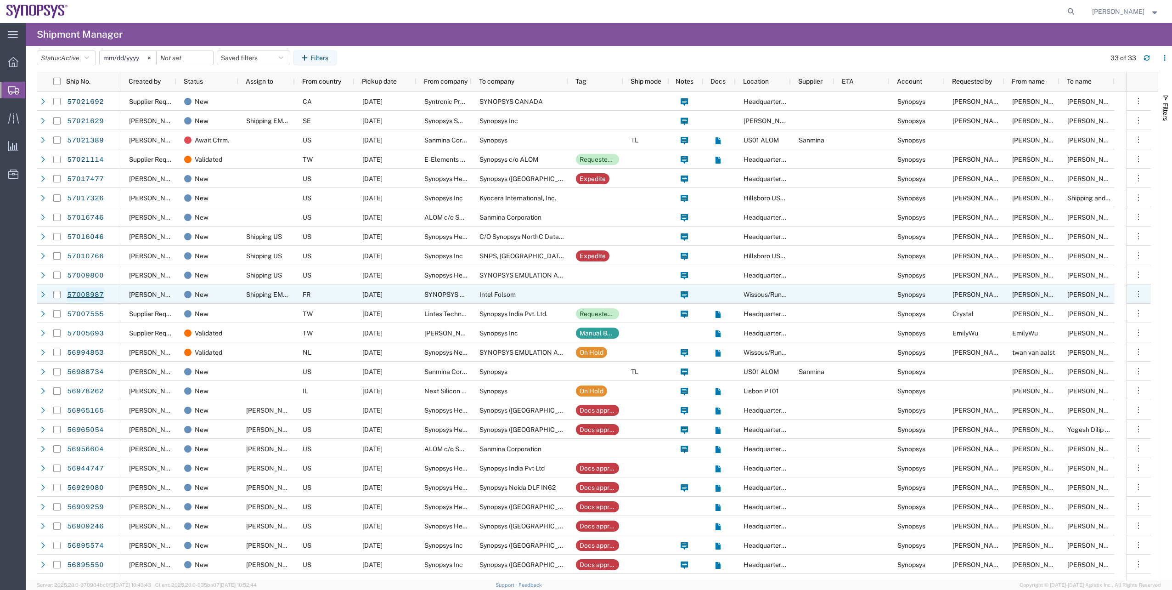
click at [94, 300] on link "57008987" at bounding box center [86, 295] width 38 height 15
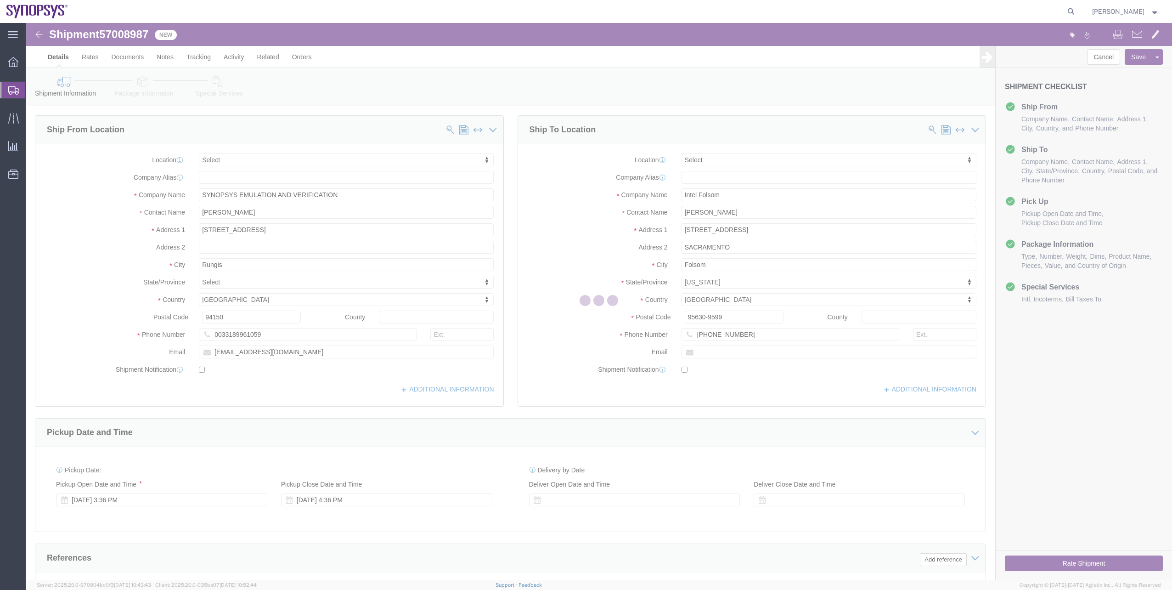
select select
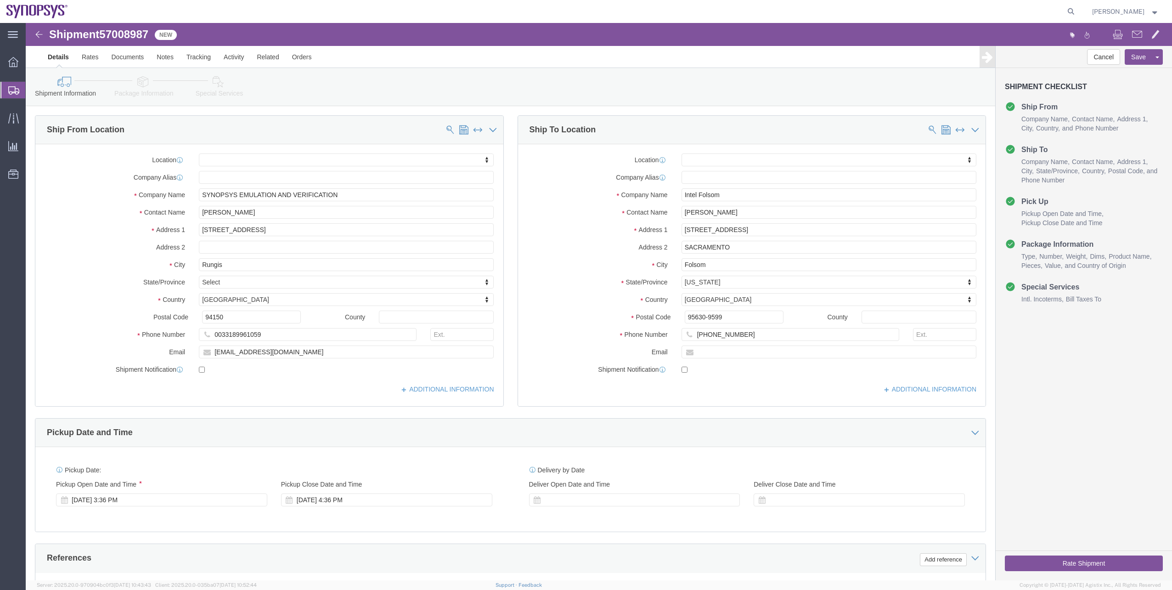
click div "Shipment Information Package Information Special Services"
click link "Package Information"
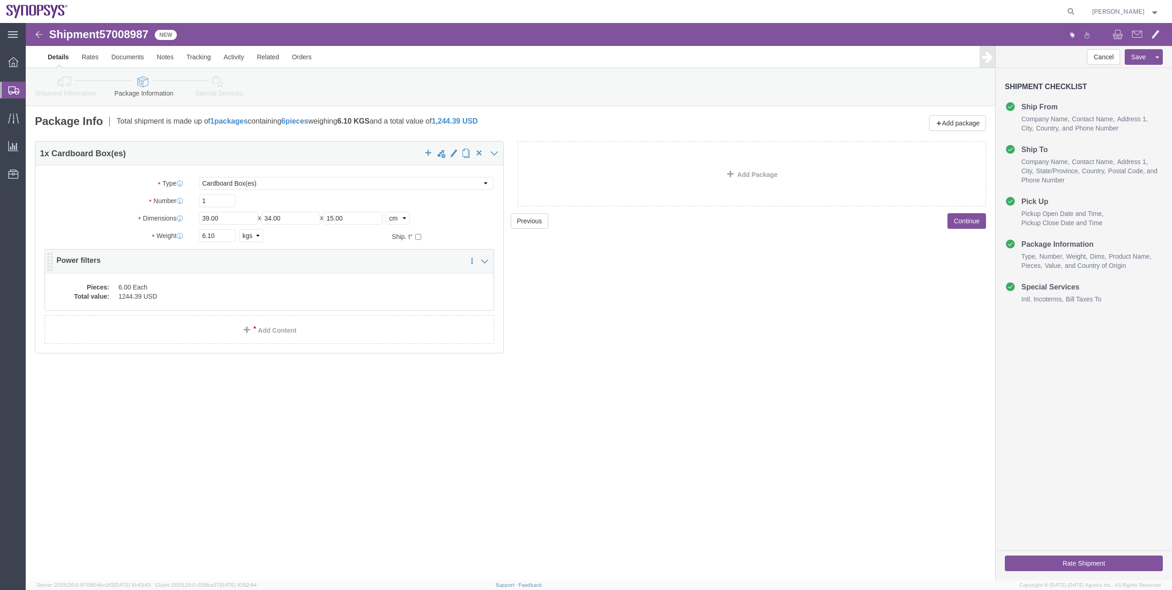
click dd "6.00 Each"
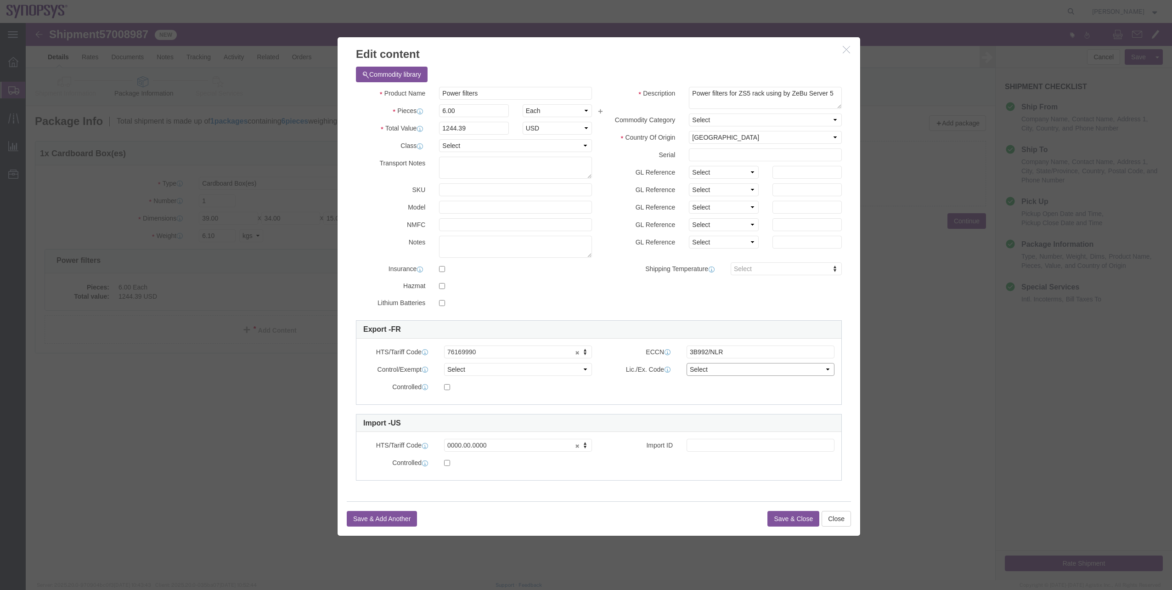
click select "Select"
drag, startPoint x: 491, startPoint y: 349, endPoint x: 489, endPoint y: 354, distance: 5.7
click select "Select ATF BIS DEA EPA FDA FTR ITAR OFAC Other (OPA)"
select select "BIS"
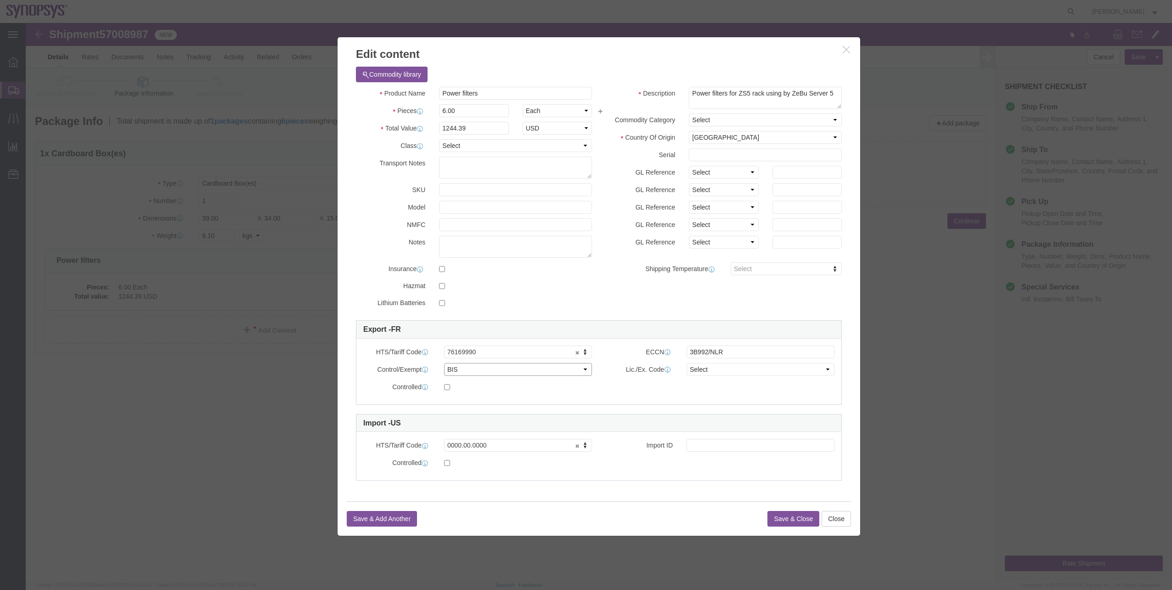
click select "Select ATF BIS DEA EPA FDA FTR ITAR OFAC Other (OPA)"
click select "Select AGR-Agricultural APP-Computers APR-Additional Permissive Exports AVS-Air…"
select select "NLR"
click select "Select AGR-Agricultural APP-Computers APR-Additional Permissive Exports AVS-Air…"
drag, startPoint x: 717, startPoint y: 331, endPoint x: 683, endPoint y: 331, distance: 34.4
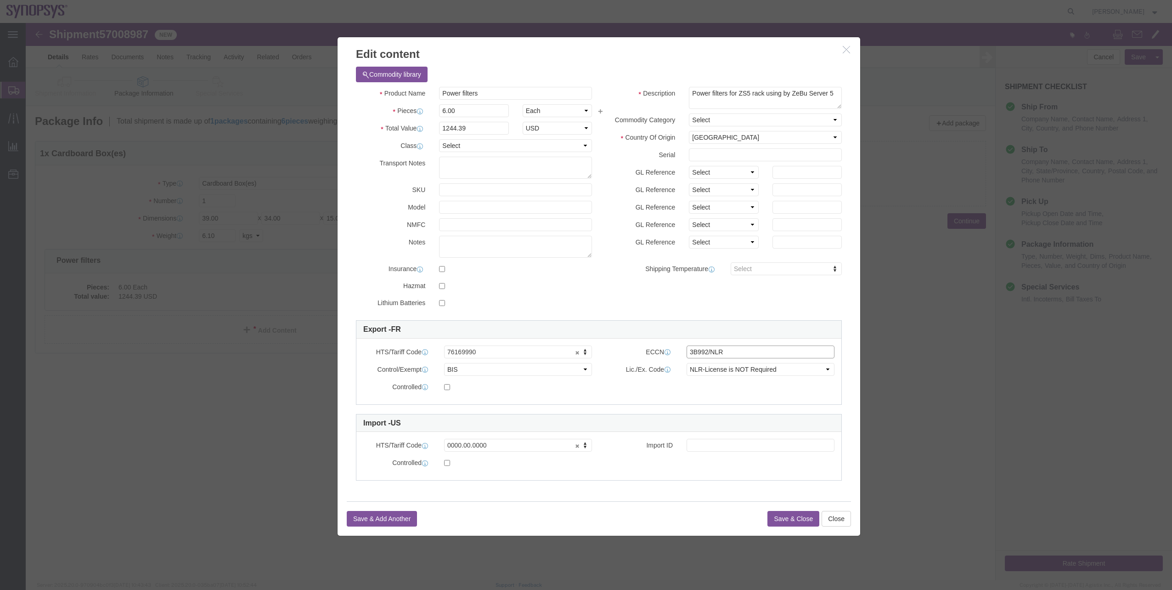
click input "3B992/NLR"
type input "3B992"
click button "Save & Close"
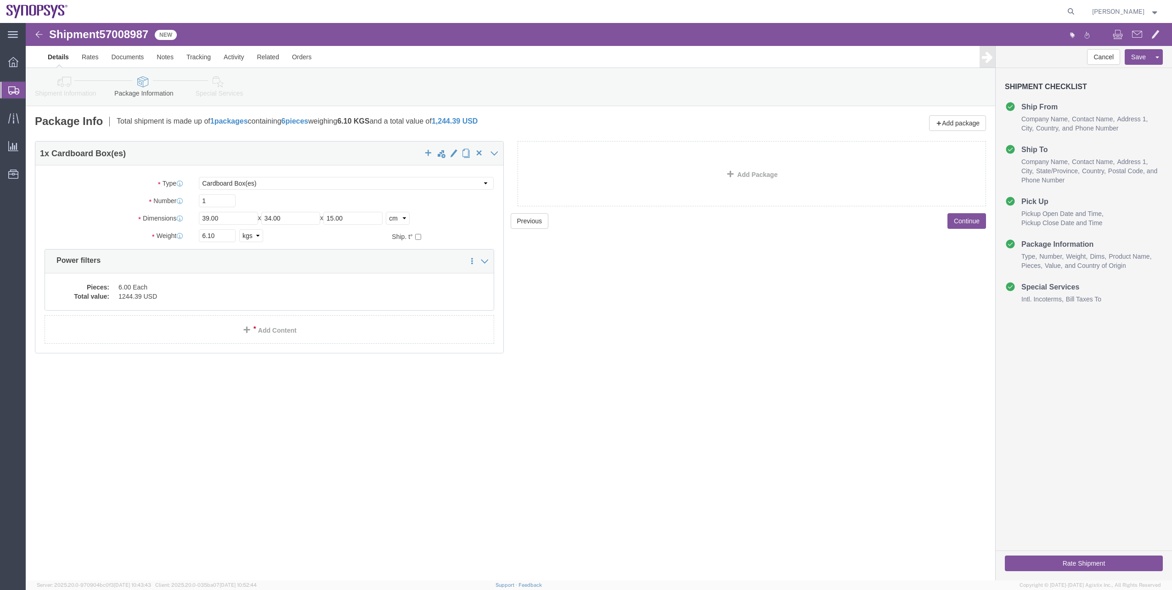
click icon
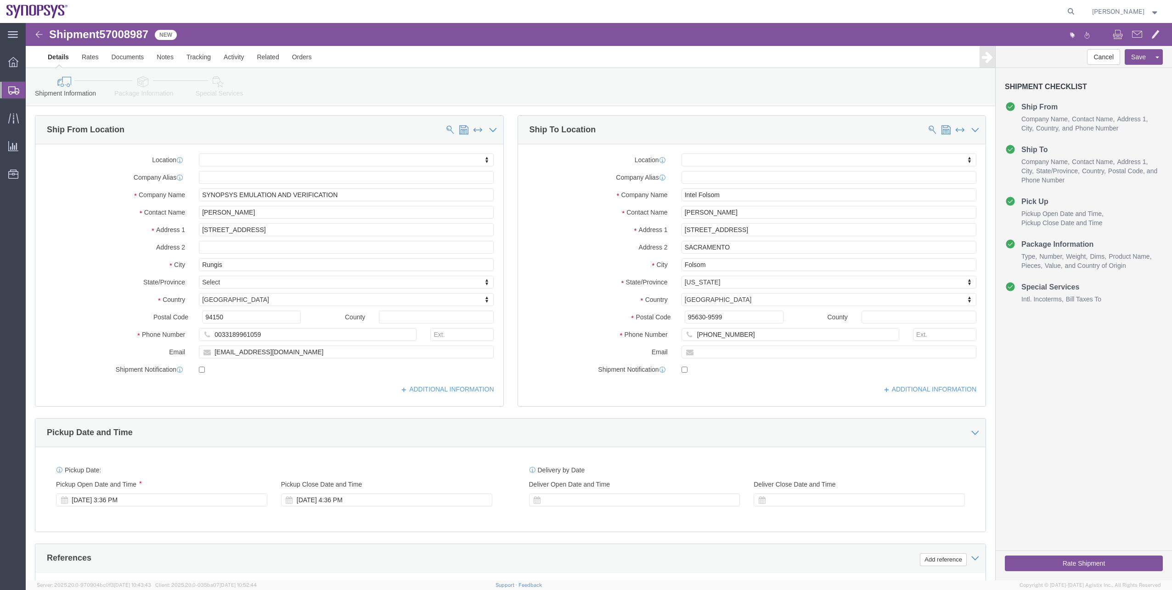
click link "Package Information"
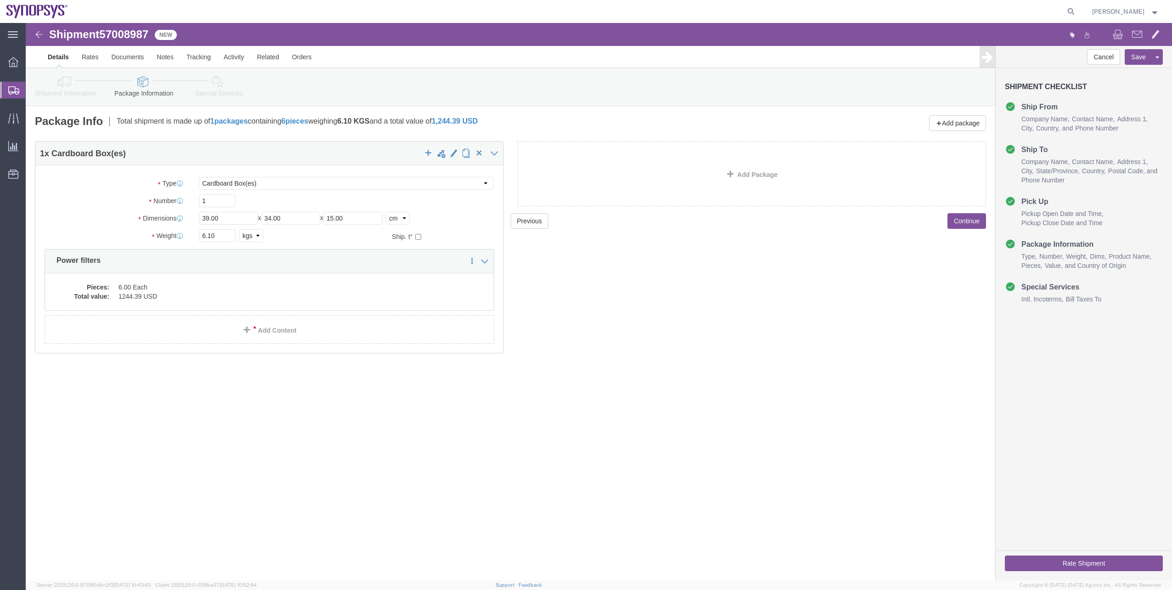
click icon
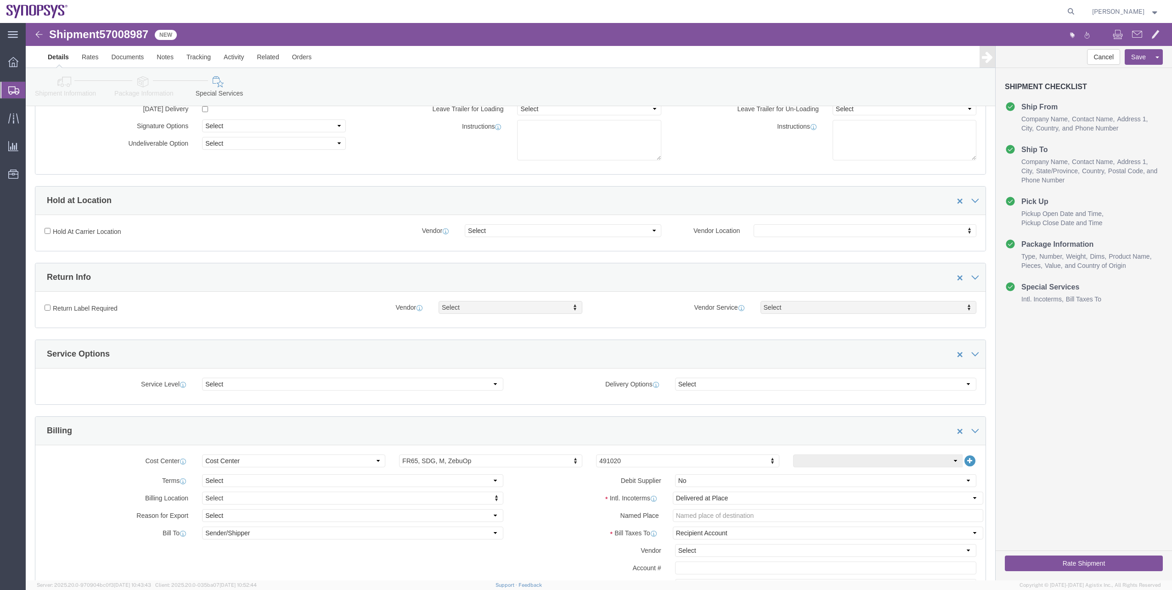
scroll to position [184, 0]
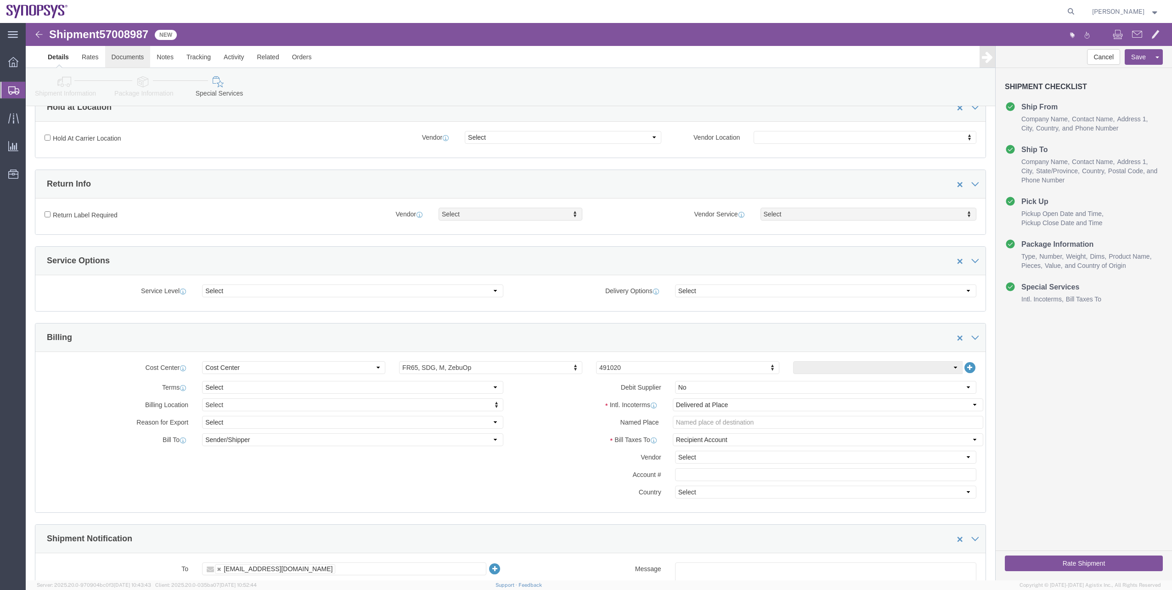
click link "Documents"
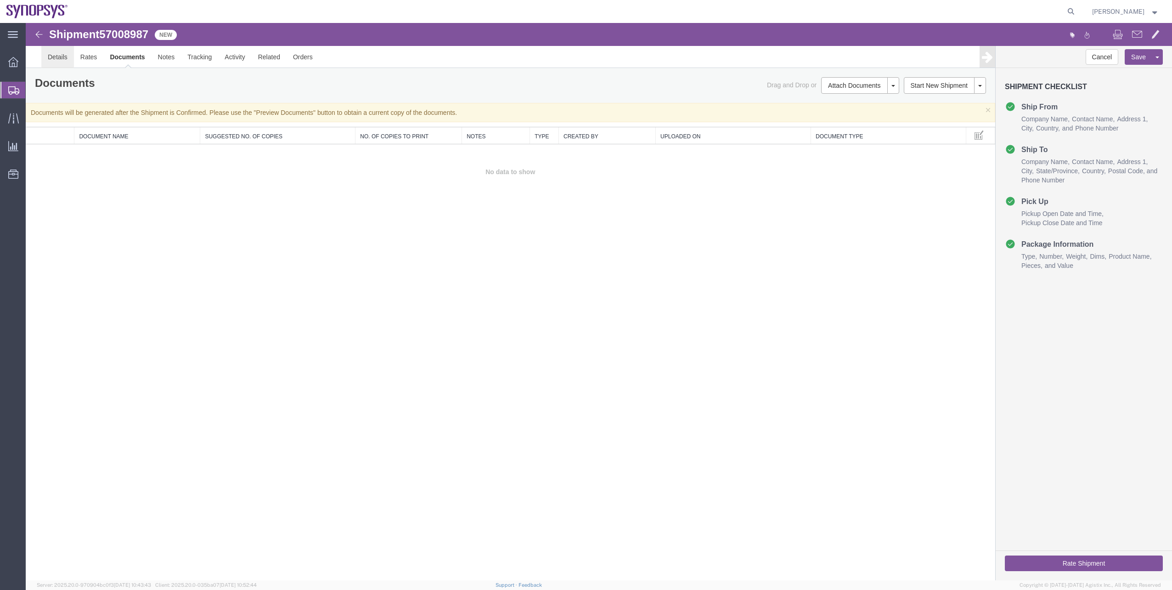
click at [66, 64] on link "Details" at bounding box center [57, 57] width 33 height 22
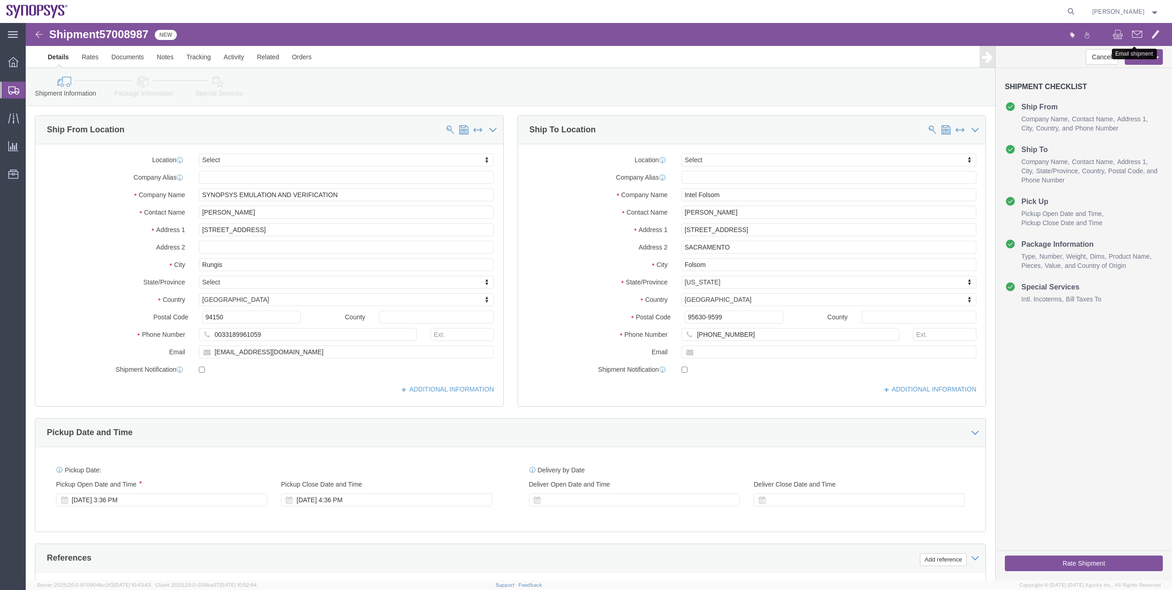
click button
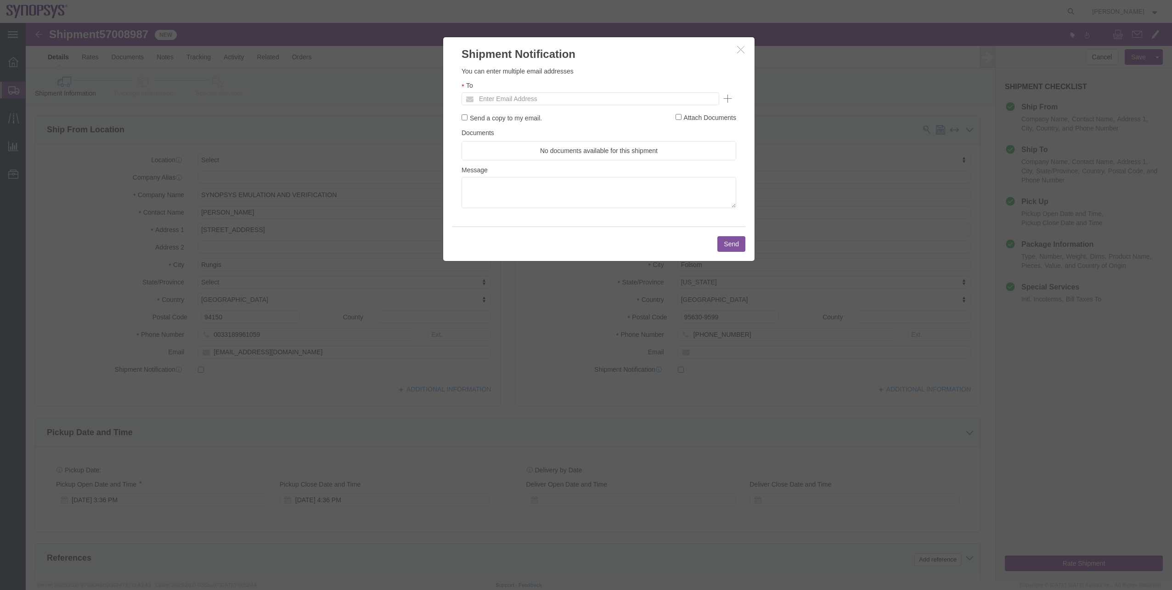
click ul "Enter Email Address"
type input "[EMAIL_ADDRESS][DOMAIN_NAME]"
click button "Send"
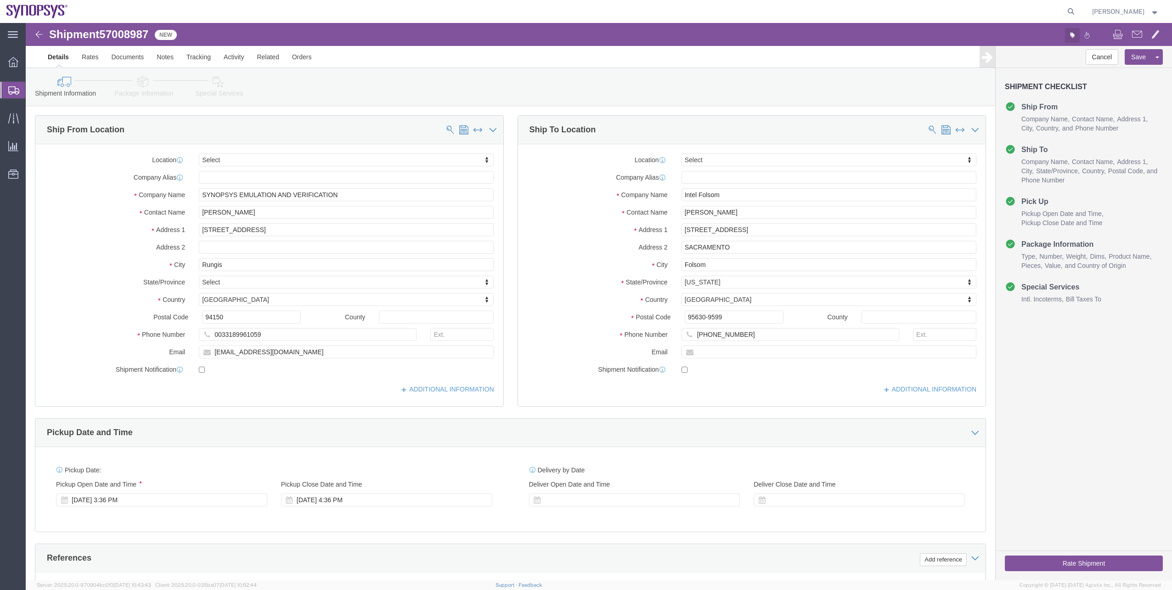
click button "button"
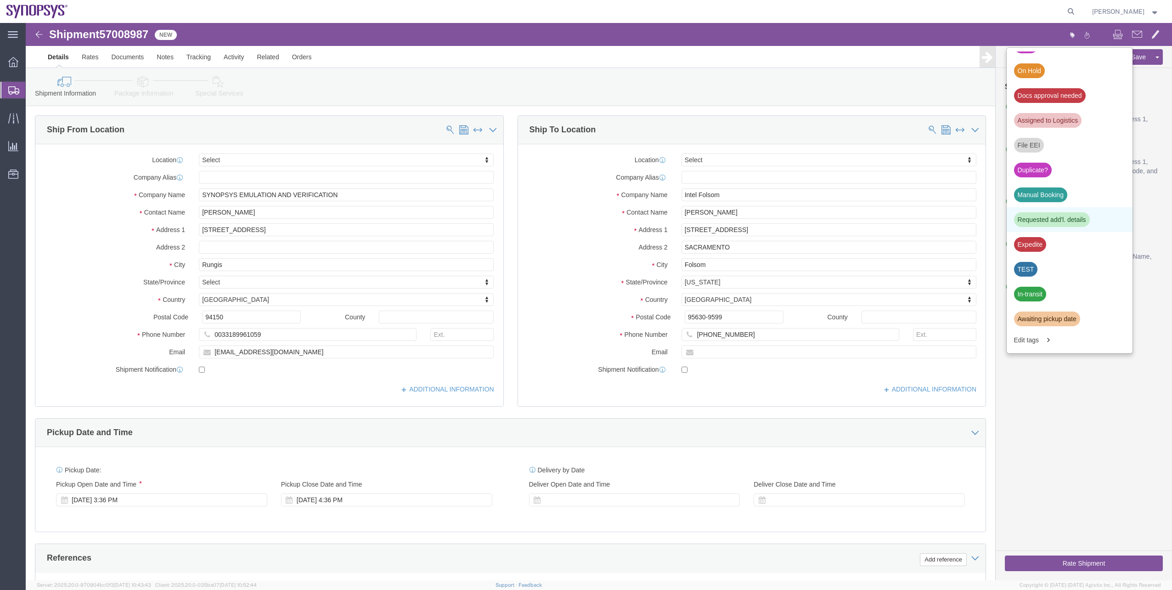
scroll to position [276, 0]
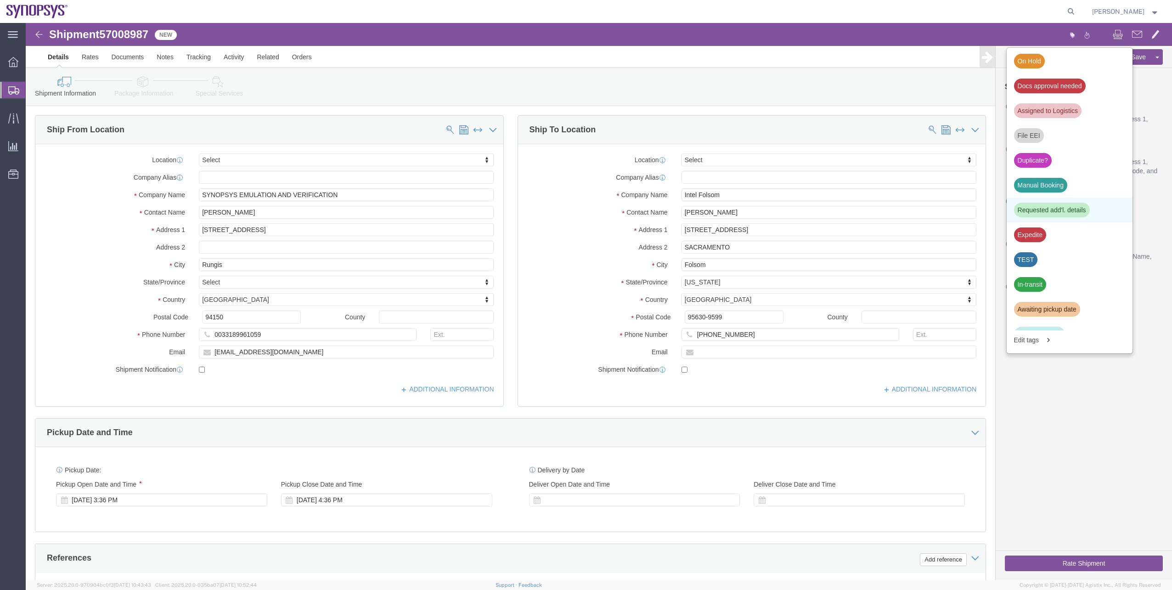
click div "Requested add'l. details"
click div
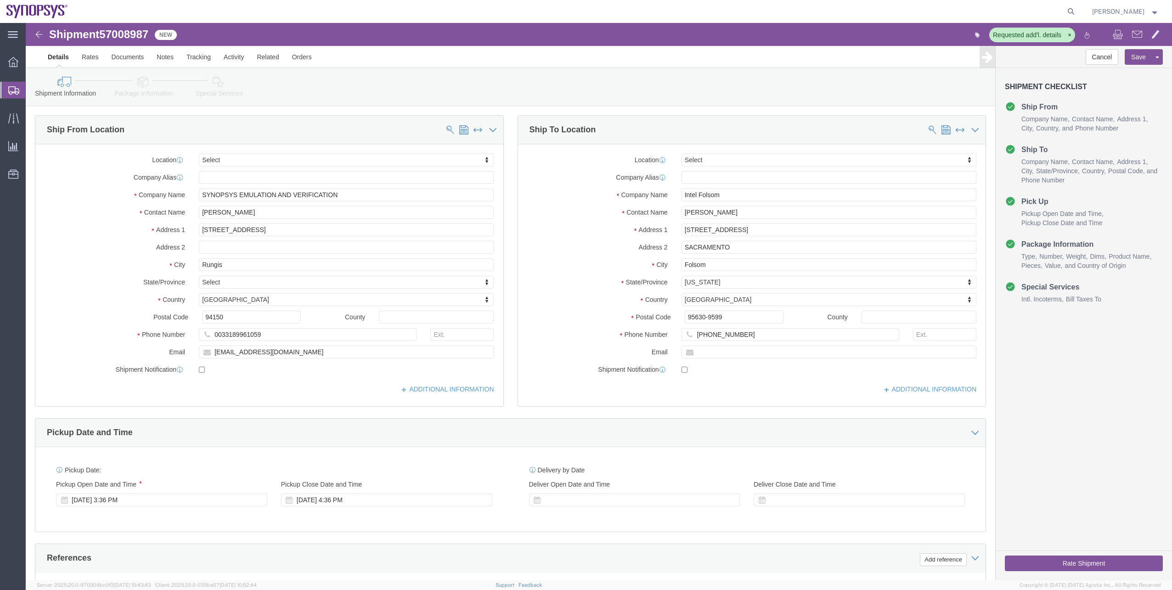
click at [0, 0] on span "Shipment Manager" at bounding box center [0, 0] width 0 height 0
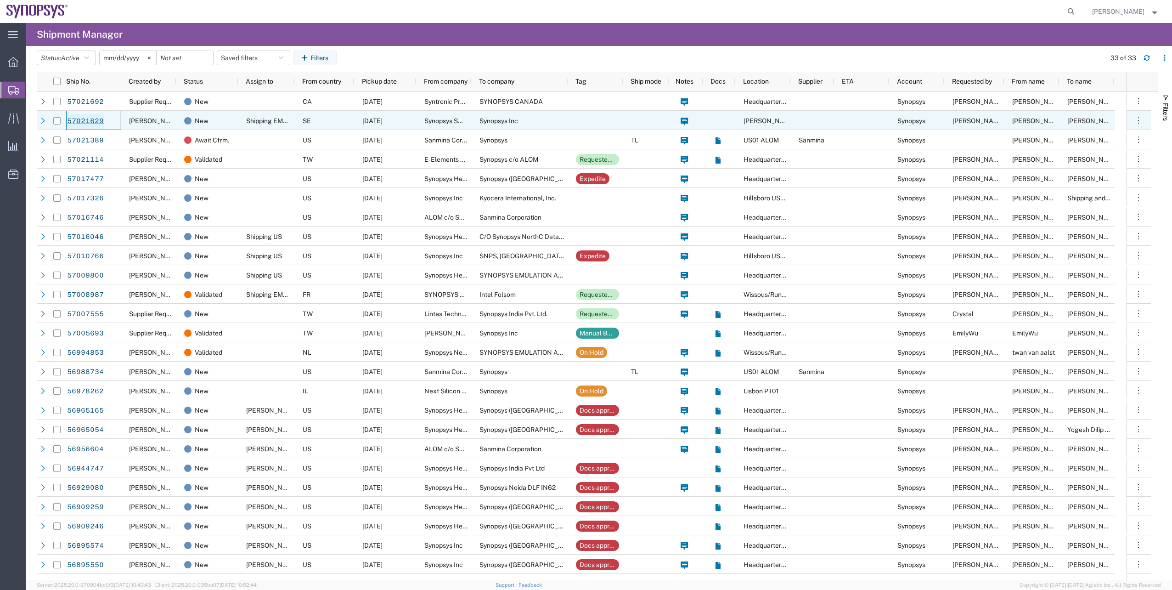
click at [102, 119] on link "57021629" at bounding box center [86, 121] width 38 height 15
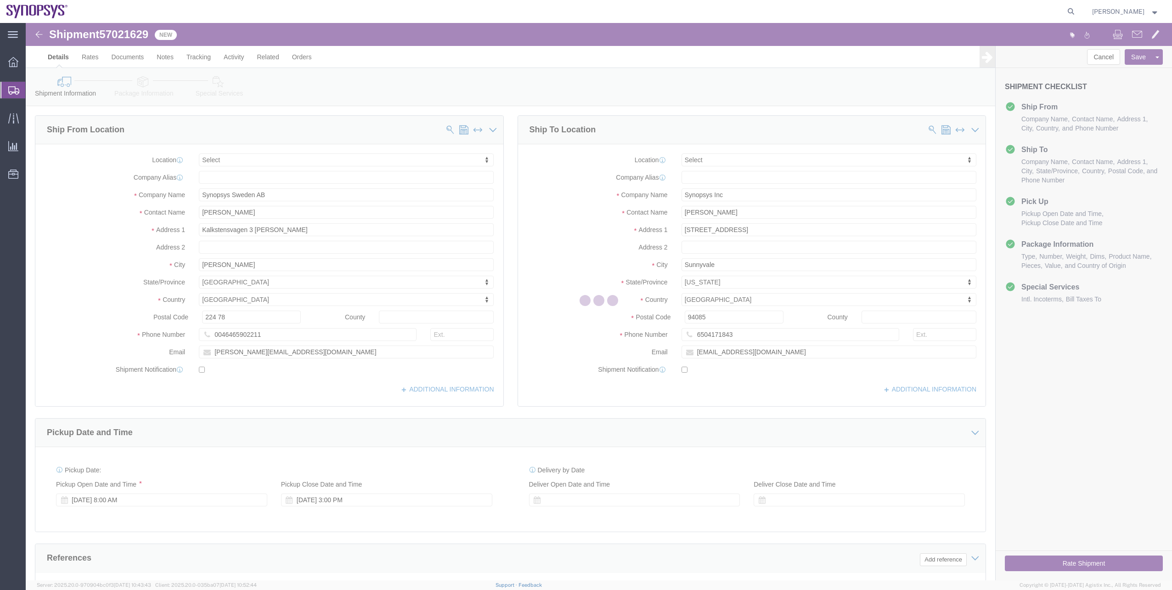
select select
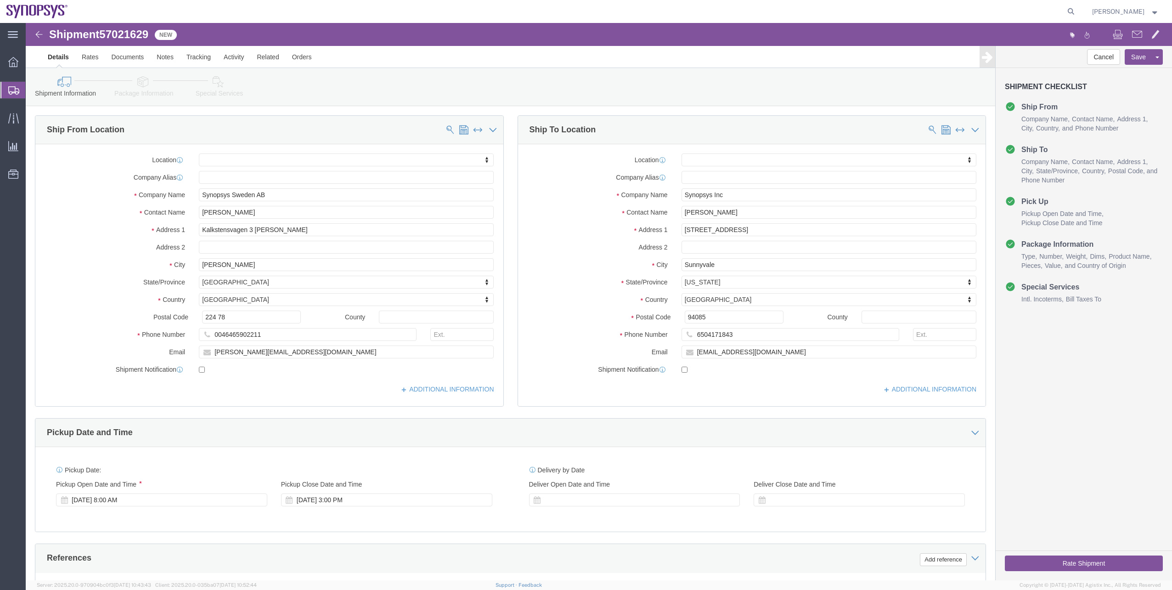
click icon
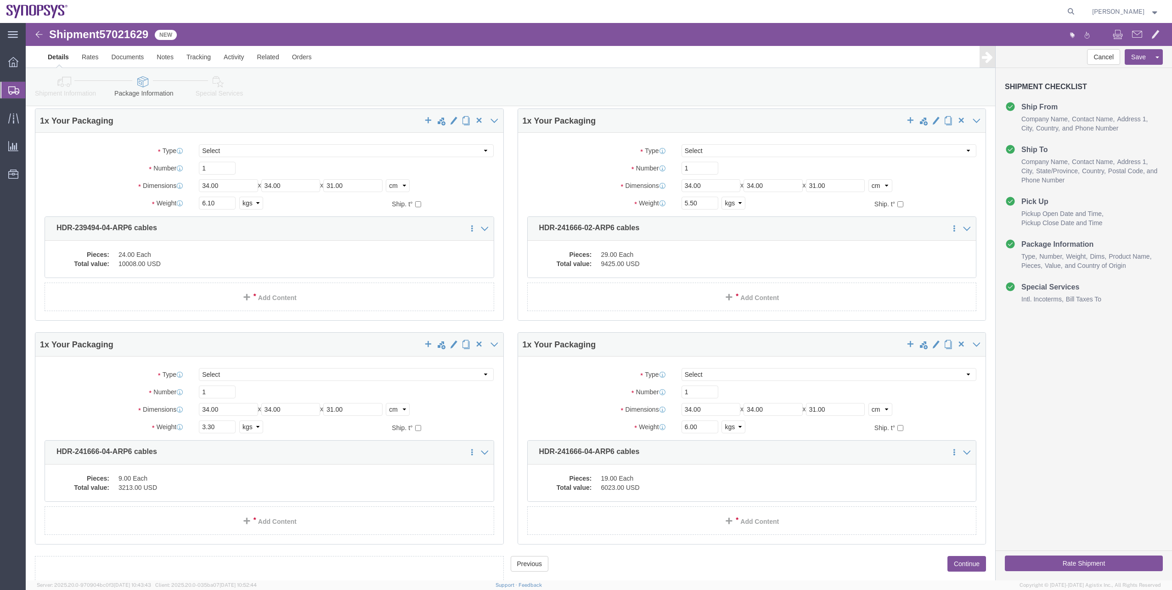
scroll to position [464, 0]
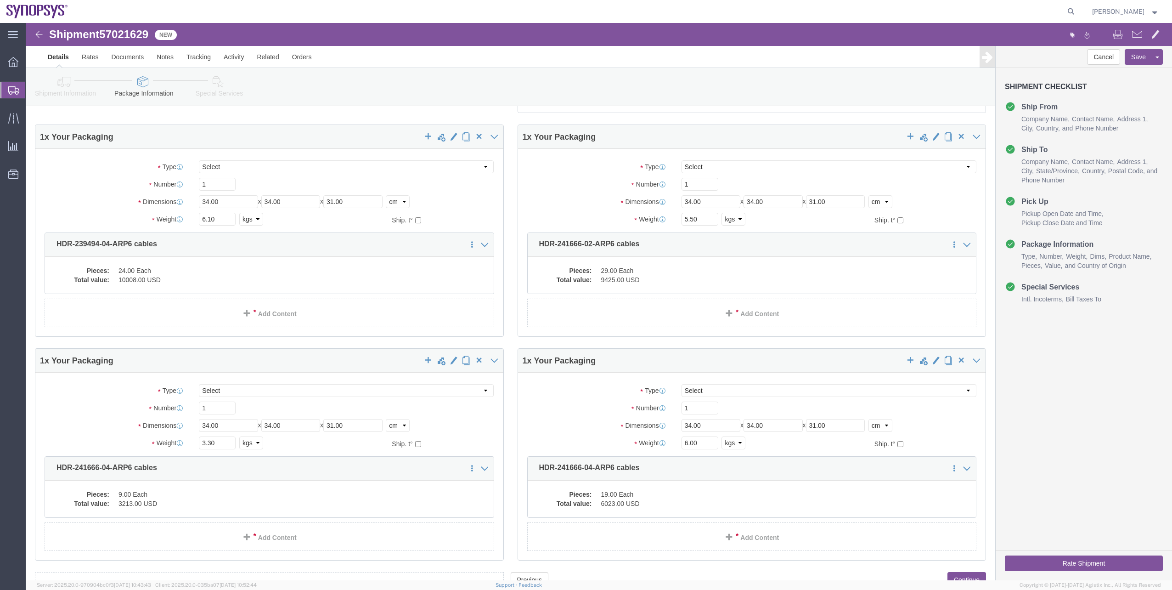
click button "Rate Shipment"
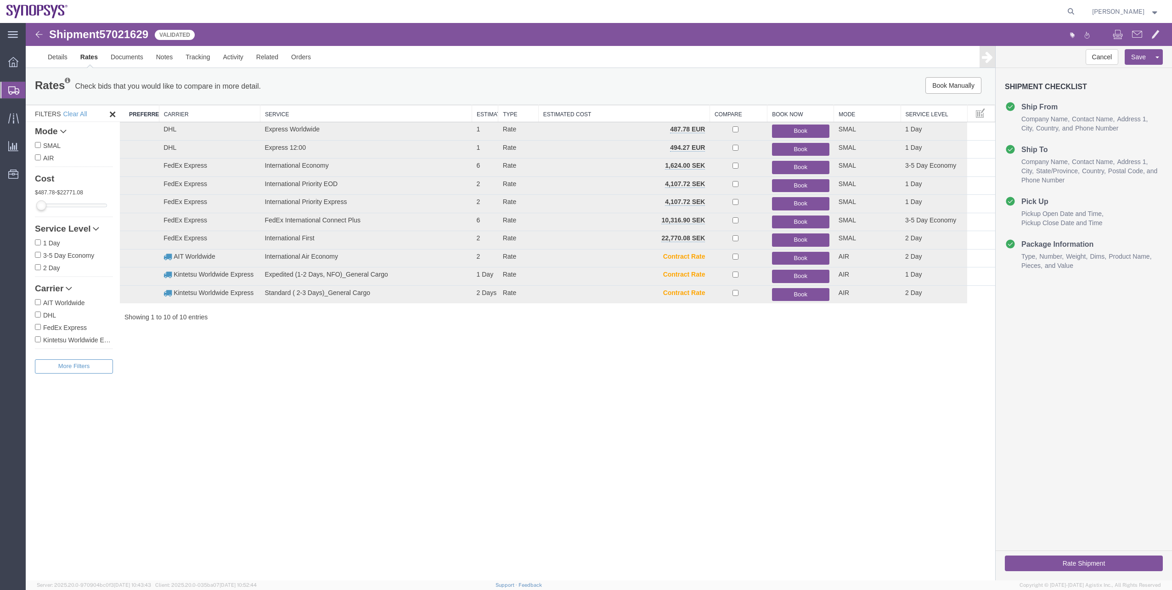
scroll to position [0, 0]
click at [817, 169] on button "Book" at bounding box center [800, 167] width 57 height 13
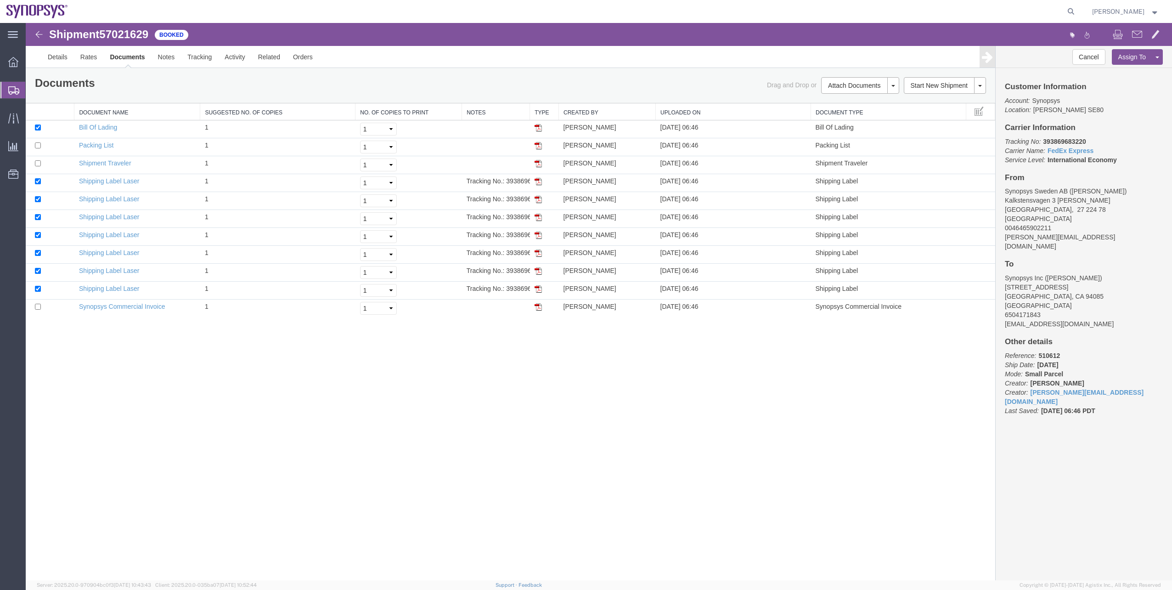
click at [0, 0] on span "Shipment Manager" at bounding box center [0, 0] width 0 height 0
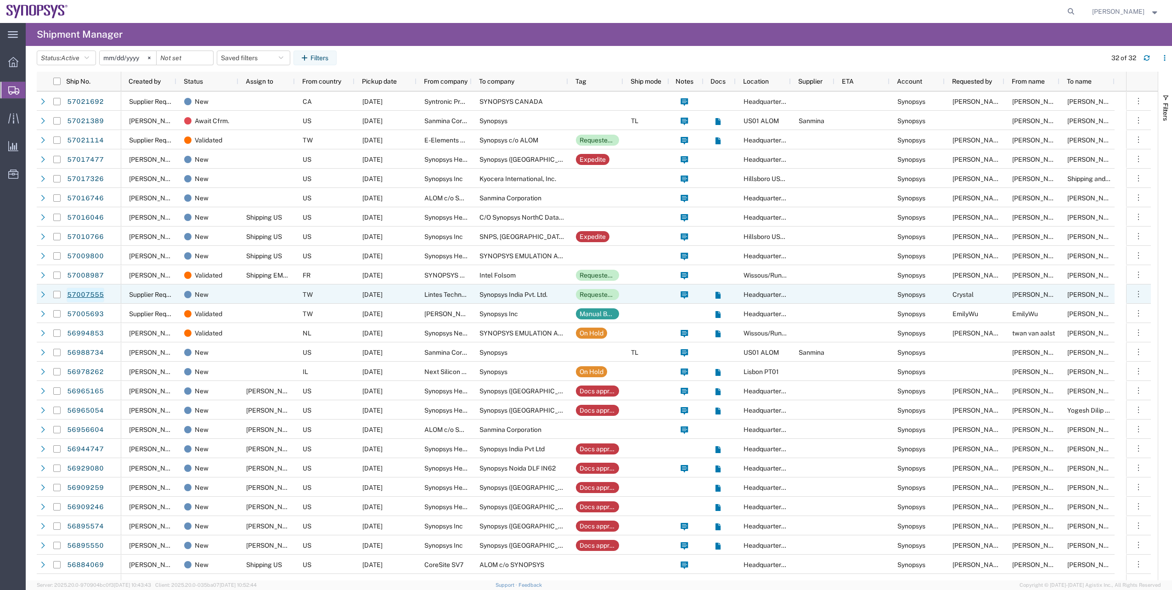
click at [88, 300] on link "57007555" at bounding box center [86, 295] width 38 height 15
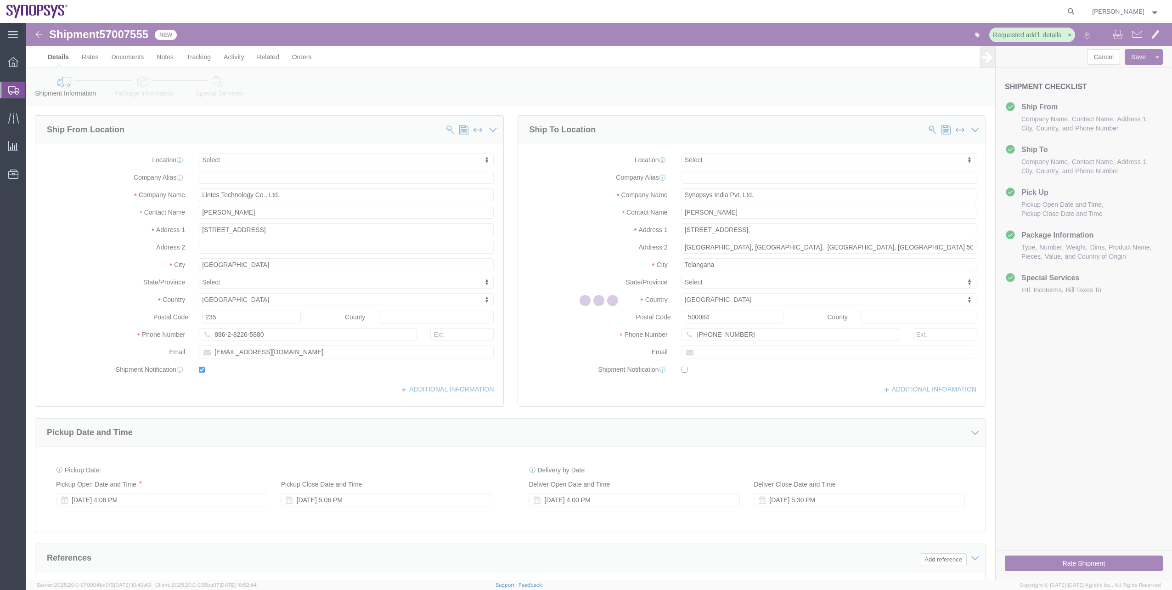
select select
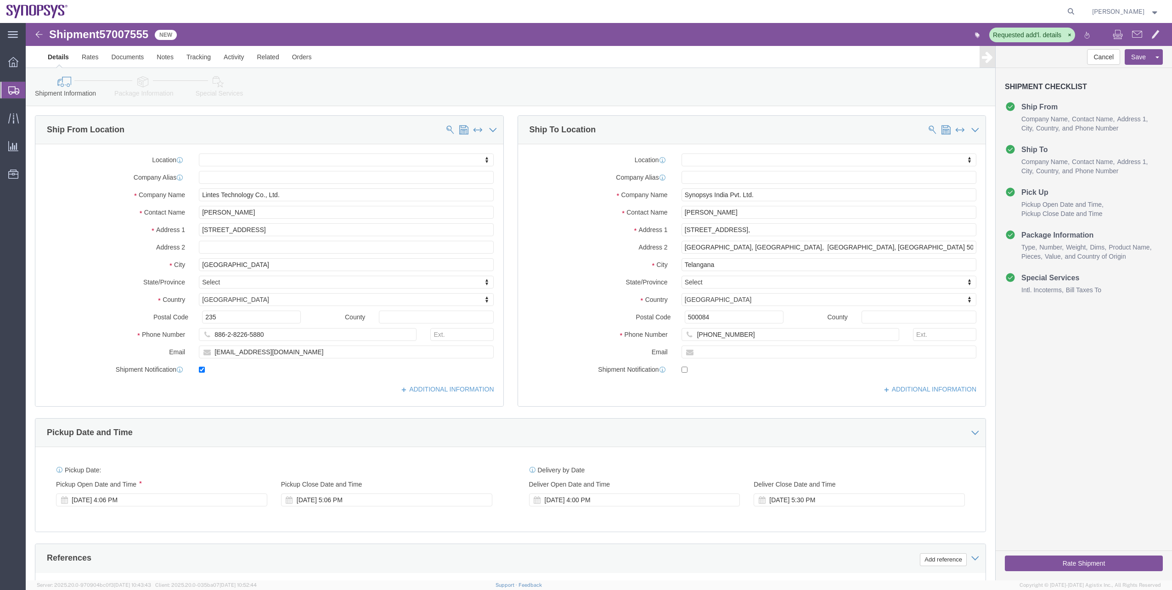
click link "Package Information"
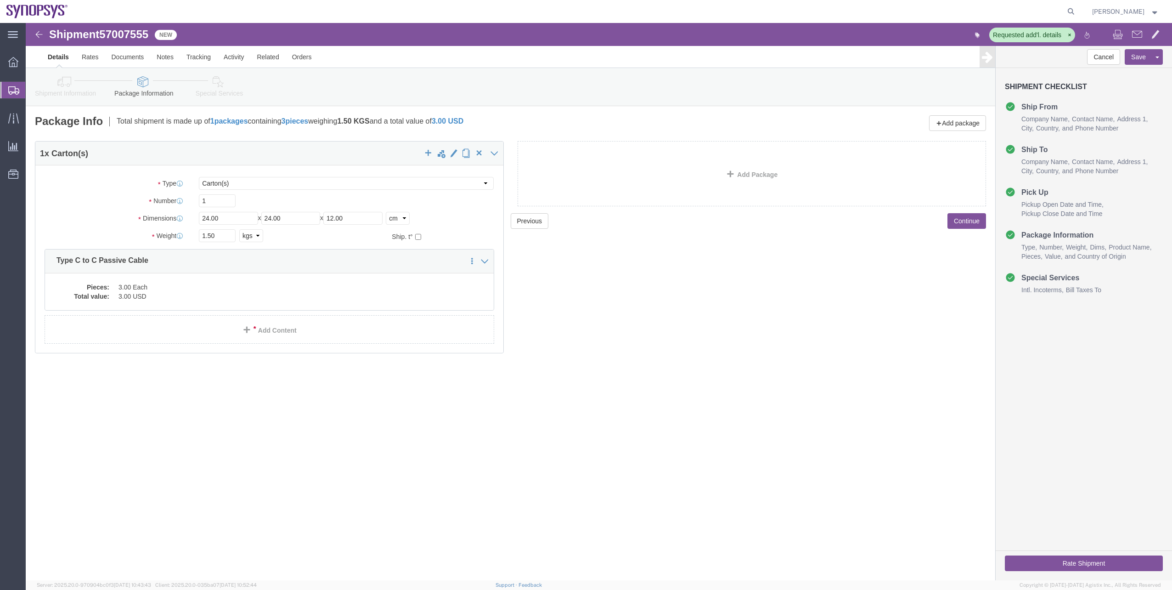
click link "Special Services"
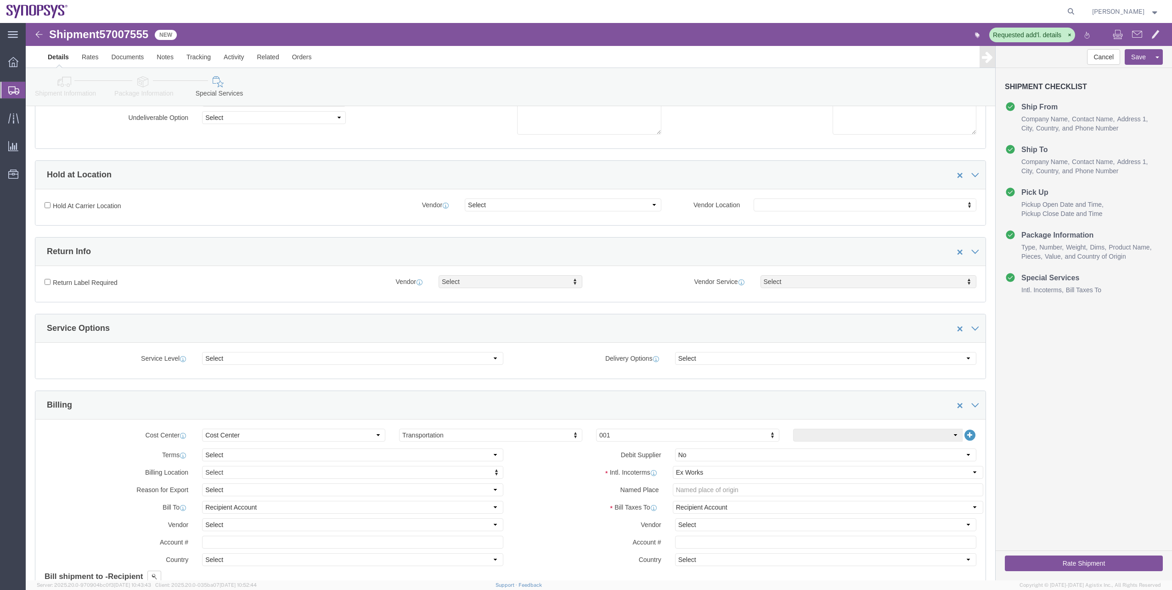
scroll to position [138, 0]
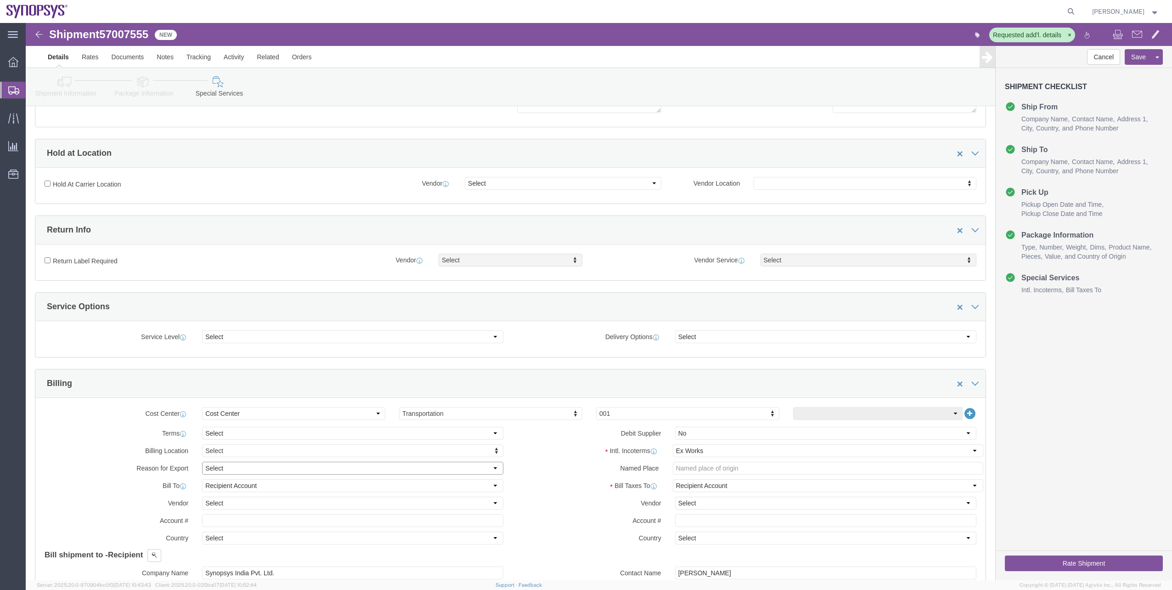
click select "Select Gift Personal Effects Repair/Warranty Return Sample Sold Temporary/Not S…"
select select "SAMPLE"
click select "Select Gift Personal Effects Repair/Warranty Return Sample Sold Temporary/Not S…"
click label "Vendor"
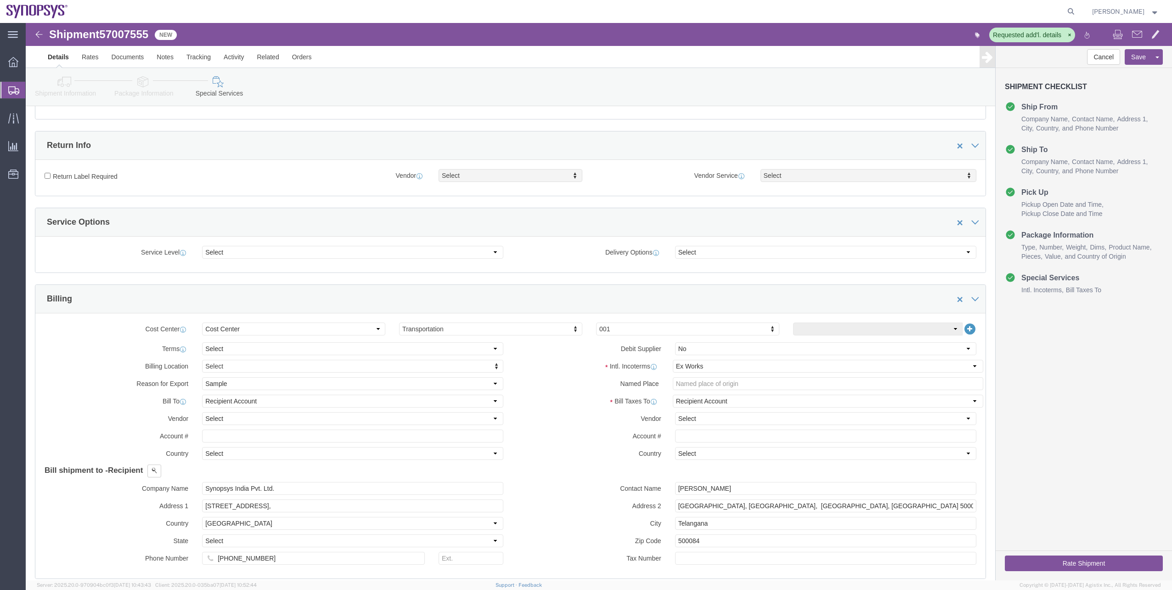
scroll to position [276, 0]
